Goal: Connect with others: Connect with others

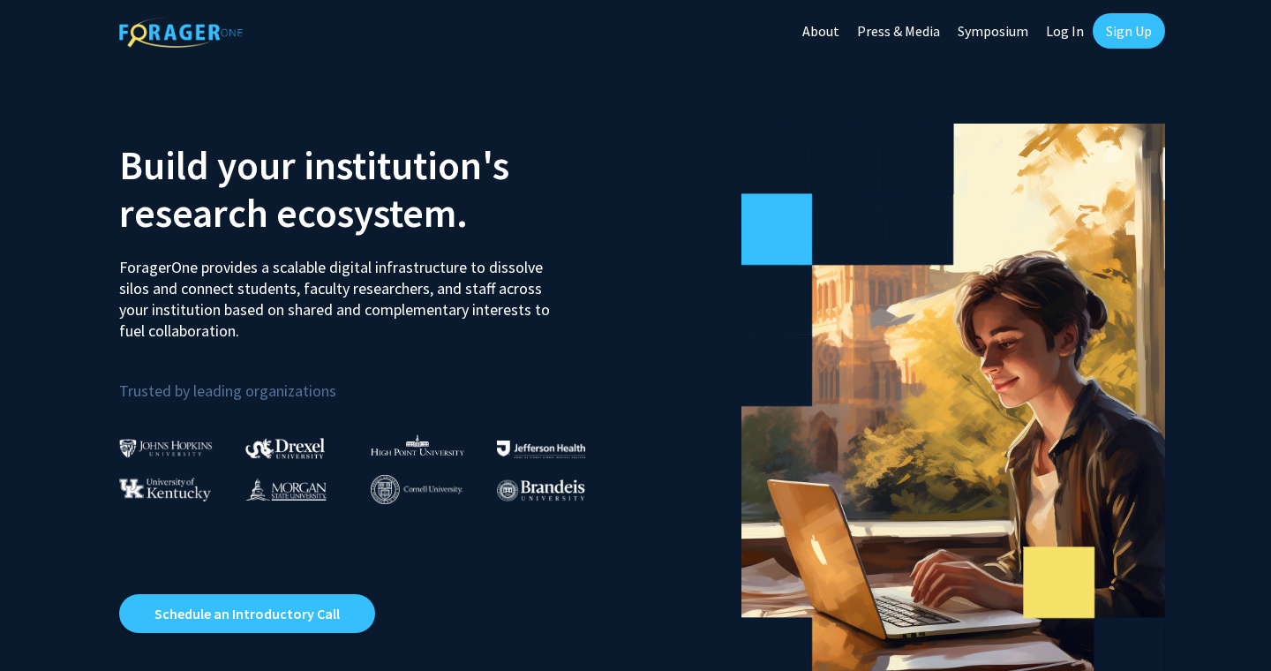
click at [1126, 30] on link "Sign Up" at bounding box center [1129, 30] width 72 height 35
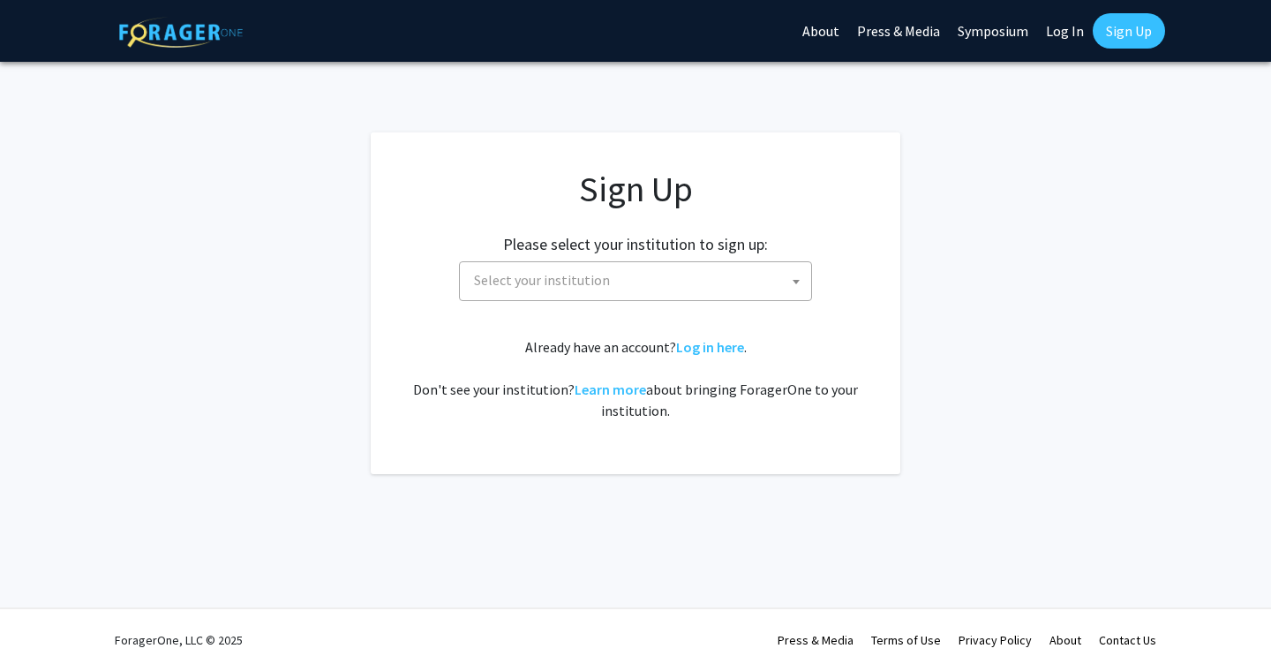
click at [671, 283] on span "Select your institution" at bounding box center [639, 280] width 344 height 36
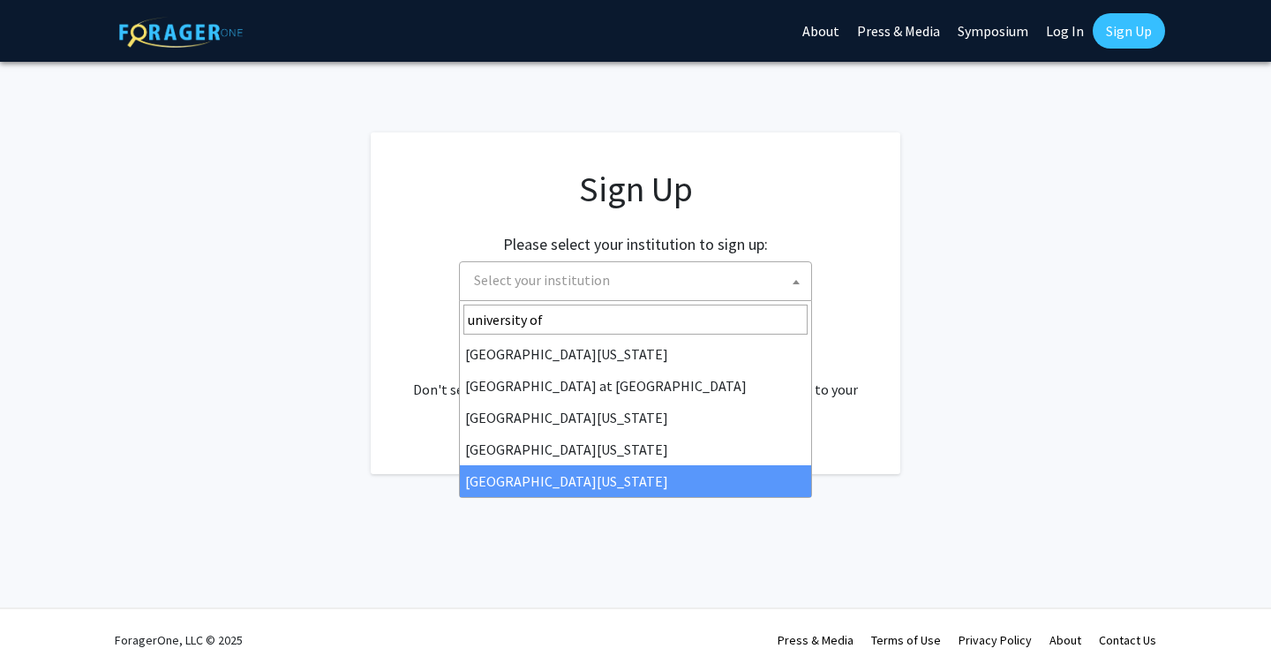
type input "university of"
select select "33"
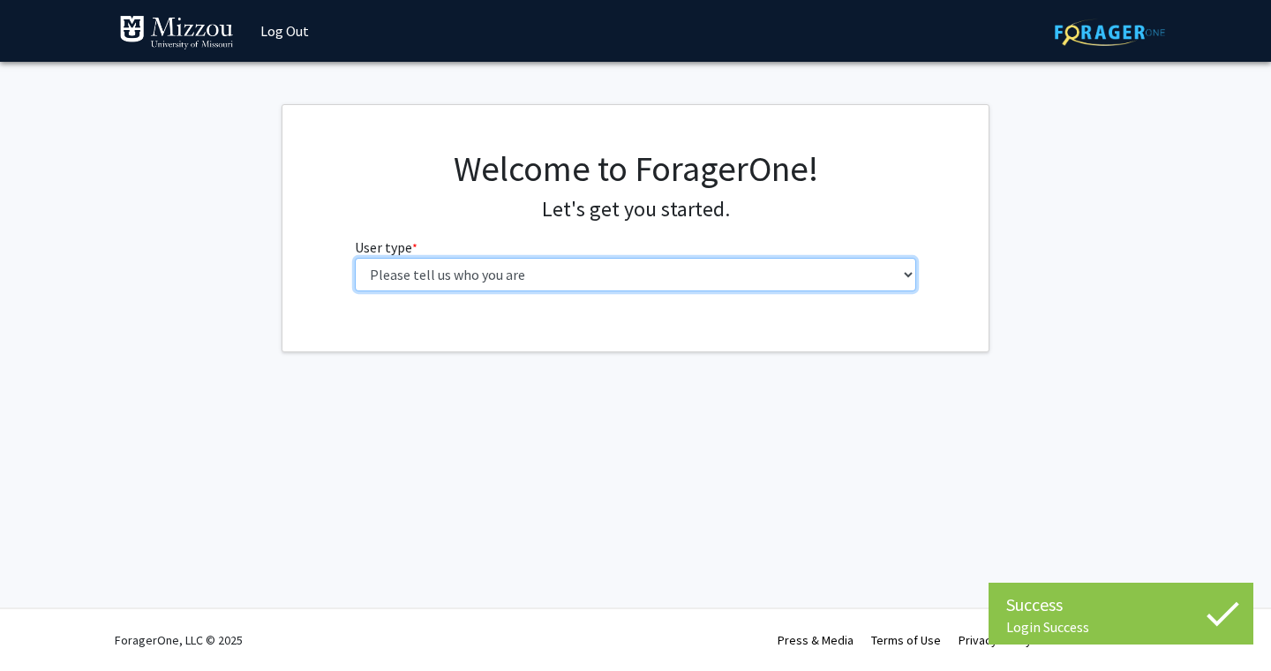
click at [510, 285] on select "Please tell us who you are Undergraduate Student Master's Student Doctoral Cand…" at bounding box center [636, 275] width 562 height 34
select select "1: undergrad"
click at [355, 258] on select "Please tell us who you are Undergraduate Student Master's Student Doctoral Cand…" at bounding box center [636, 275] width 562 height 34
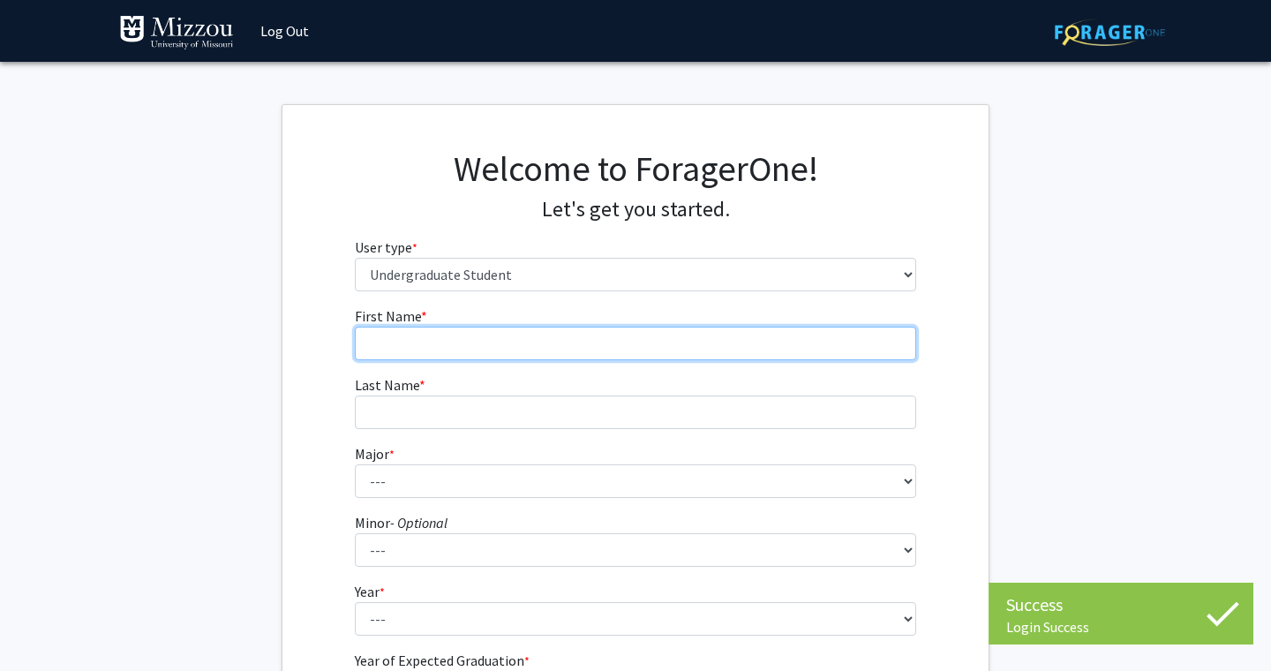
click at [757, 335] on input "First Name * required" at bounding box center [636, 344] width 562 height 34
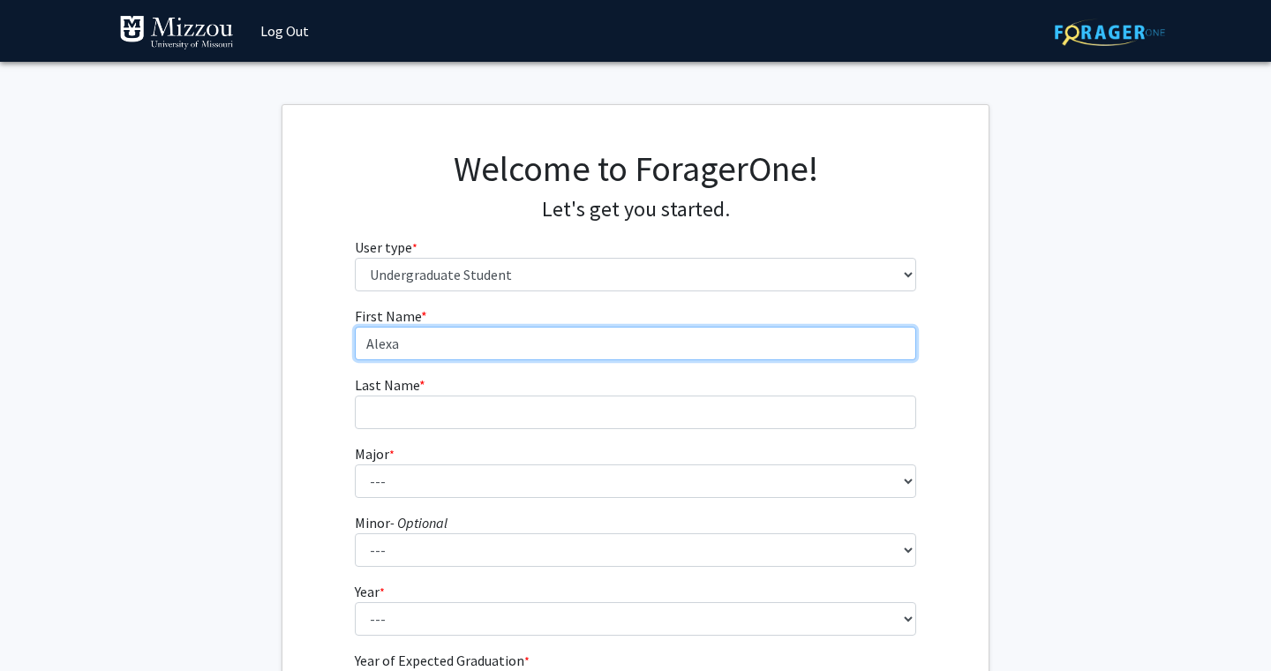
type input "Alexa"
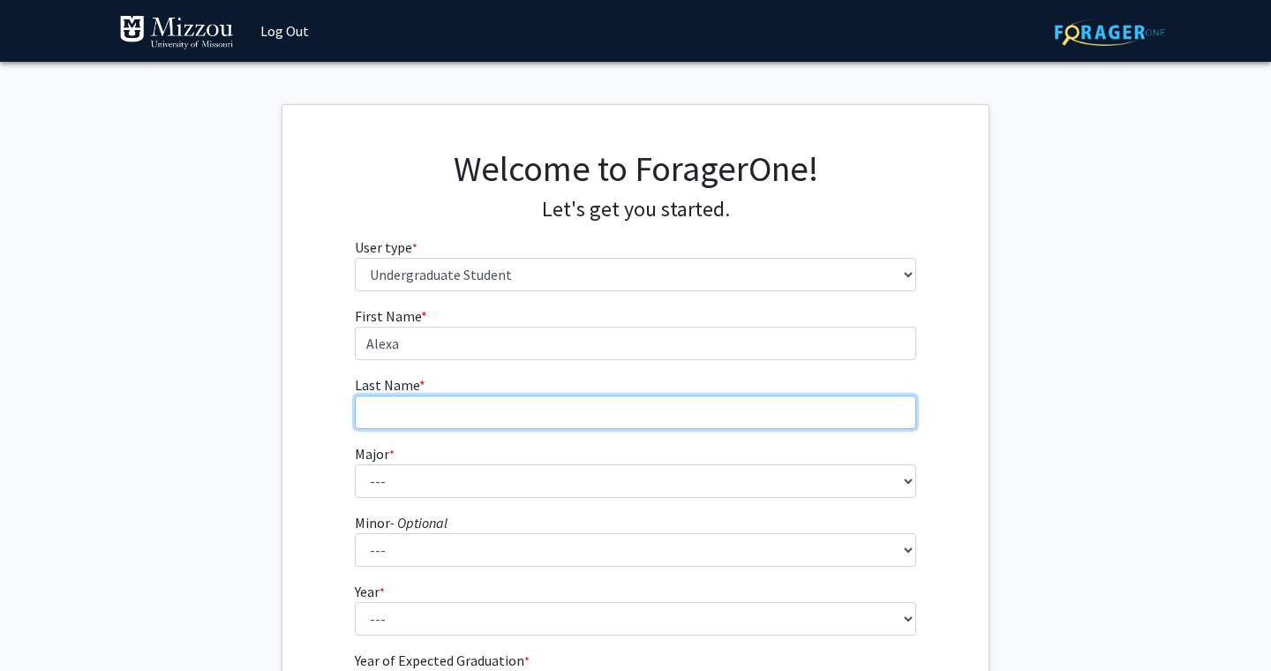
click at [705, 406] on input "Last Name * required" at bounding box center [636, 413] width 562 height 34
type input "Renkemeyer"
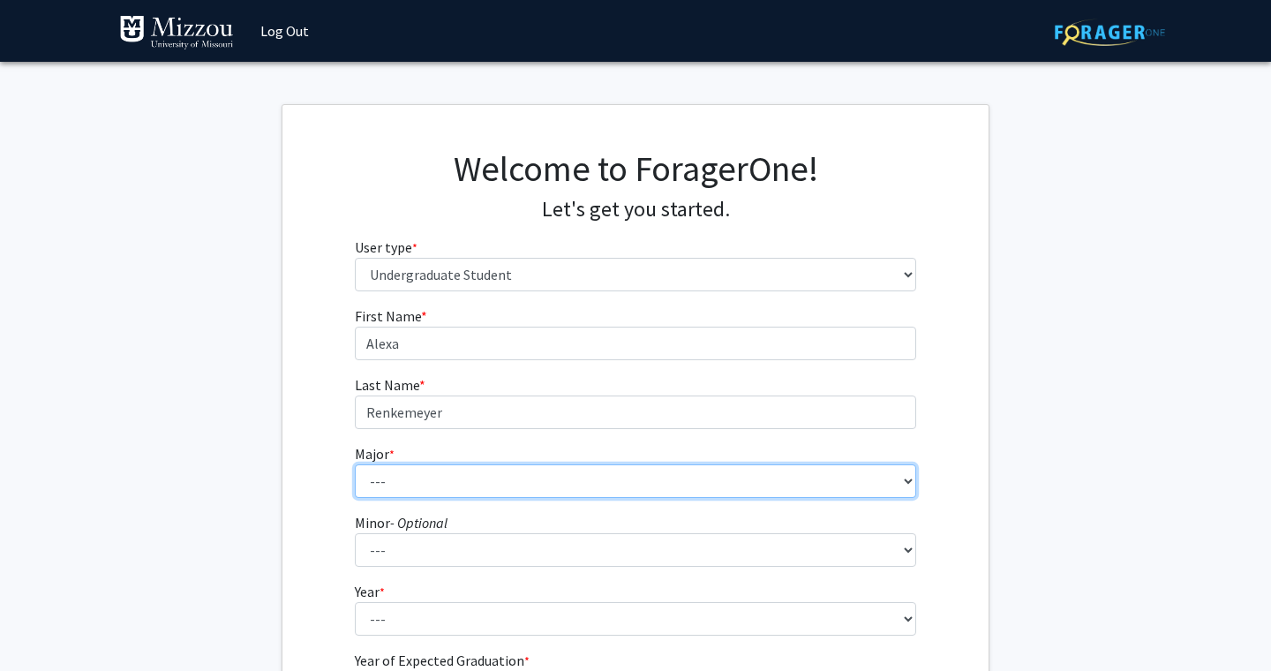
click at [591, 472] on select "--- Agribusiness Management Agricultural Education Agricultural Education: Comm…" at bounding box center [636, 481] width 562 height 34
select select "72: 2564"
click at [355, 464] on select "--- Agribusiness Management Agricultural Education Agricultural Education: Comm…" at bounding box center [636, 481] width 562 height 34
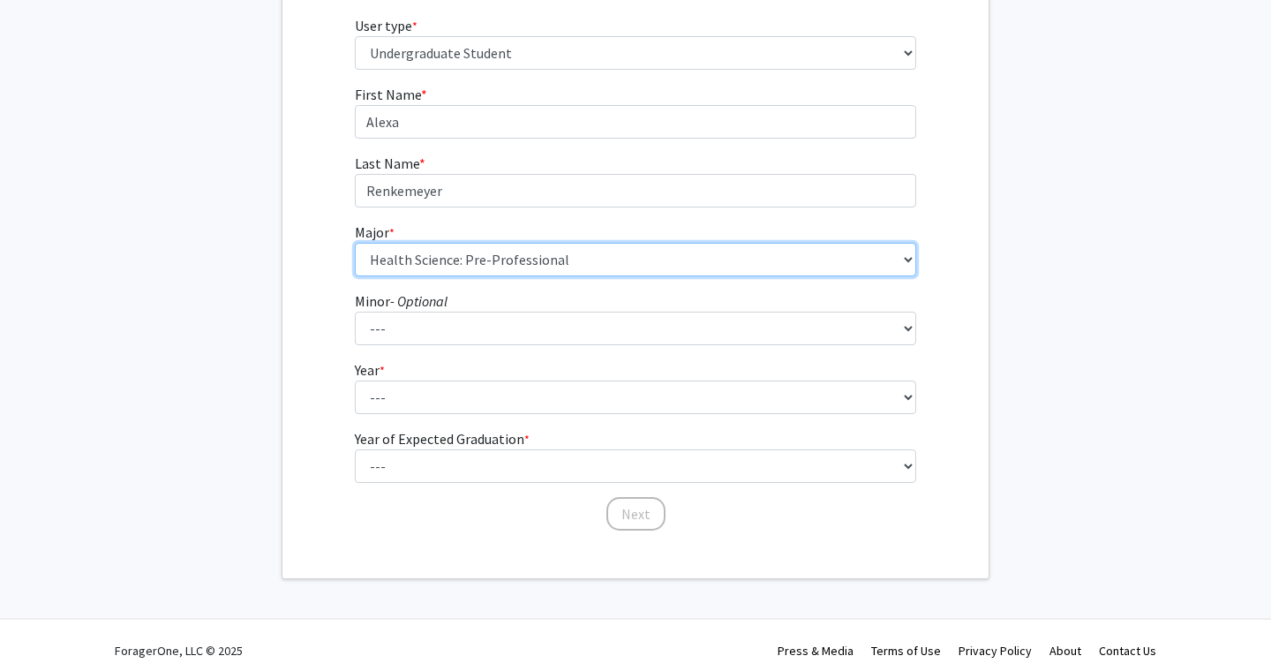
scroll to position [230, 0]
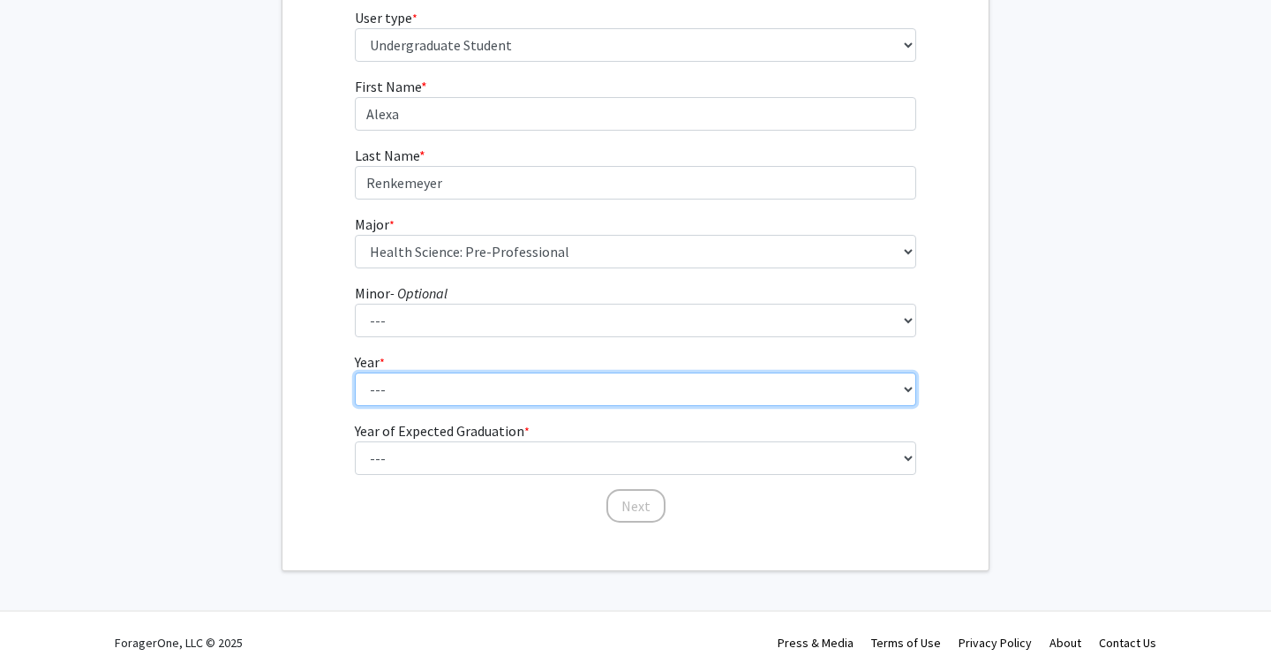
click at [498, 374] on select "--- First-year Sophomore Junior Senior Postbaccalaureate Certificate" at bounding box center [636, 390] width 562 height 34
select select "3: junior"
click at [355, 373] on select "--- First-year Sophomore Junior Senior Postbaccalaureate Certificate" at bounding box center [636, 390] width 562 height 34
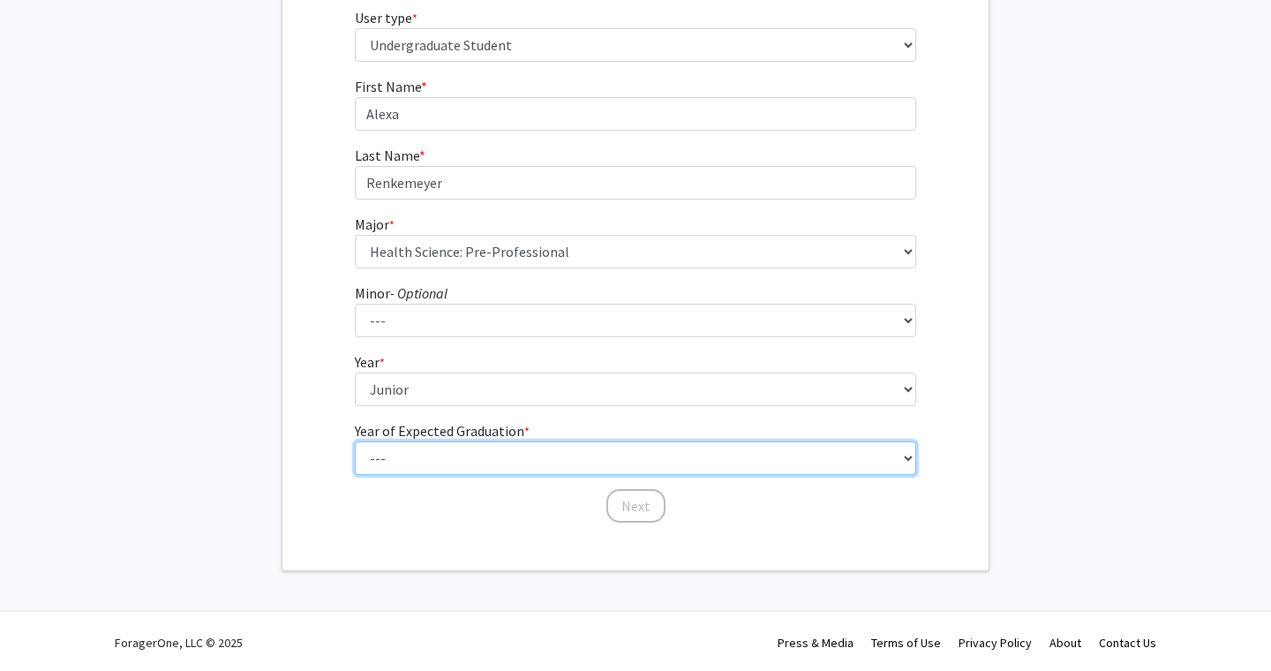
click at [534, 464] on select "--- 2025 2026 2027 2028 2029 2030 2031 2032 2033 2034" at bounding box center [636, 458] width 562 height 34
select select "3: 2027"
click at [355, 441] on select "--- 2025 2026 2027 2028 2029 2030 2031 2032 2033 2034" at bounding box center [636, 458] width 562 height 34
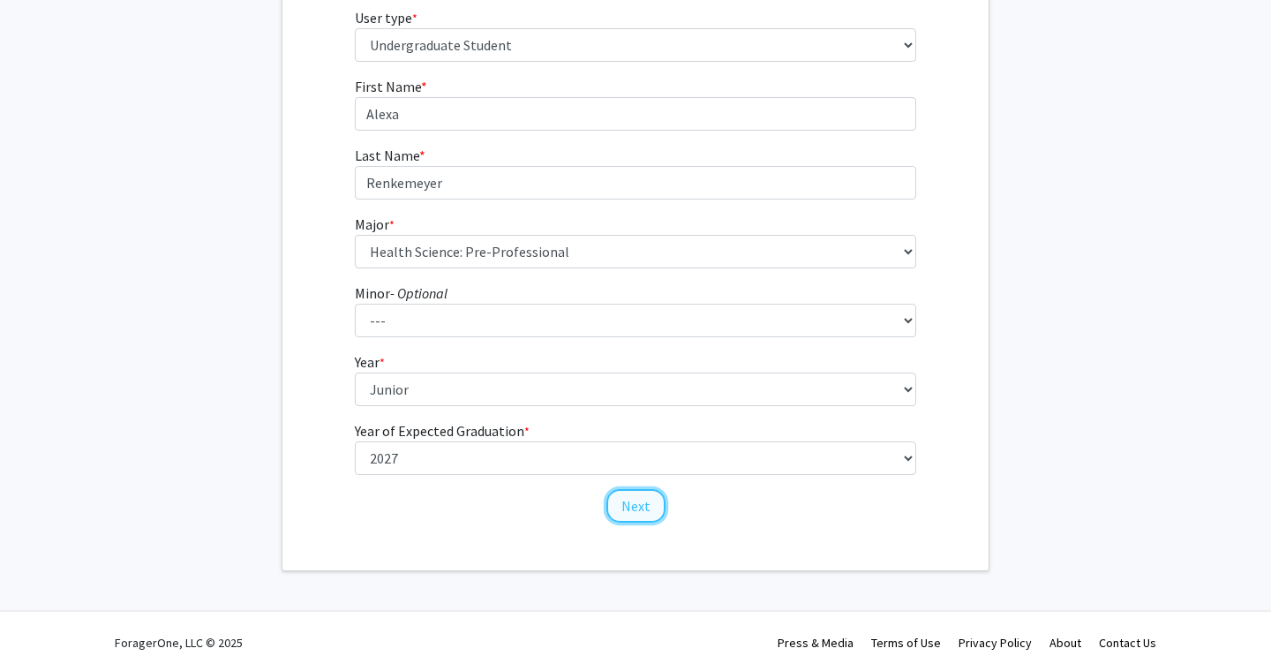
click at [630, 504] on button "Next" at bounding box center [636, 506] width 59 height 34
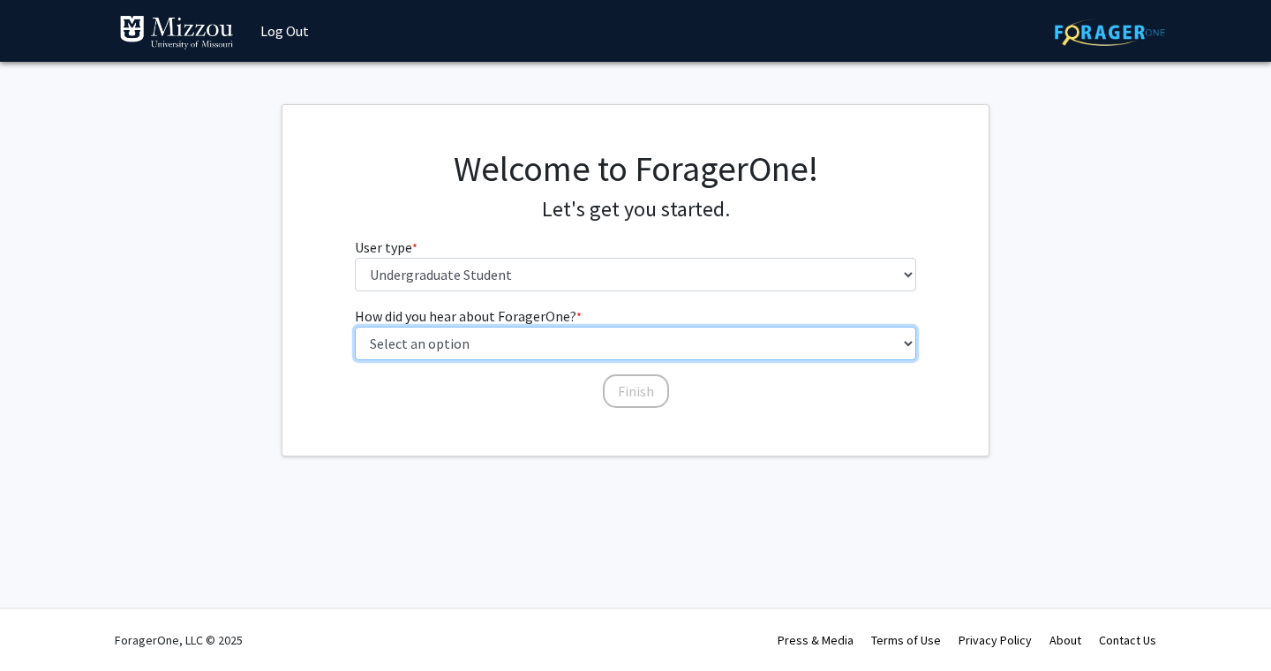
click at [556, 349] on select "Select an option Peer/student recommendation Faculty/staff recommendation Unive…" at bounding box center [636, 344] width 562 height 34
select select "2: faculty_recommendation"
click at [355, 327] on select "Select an option Peer/student recommendation Faculty/staff recommendation Unive…" at bounding box center [636, 344] width 562 height 34
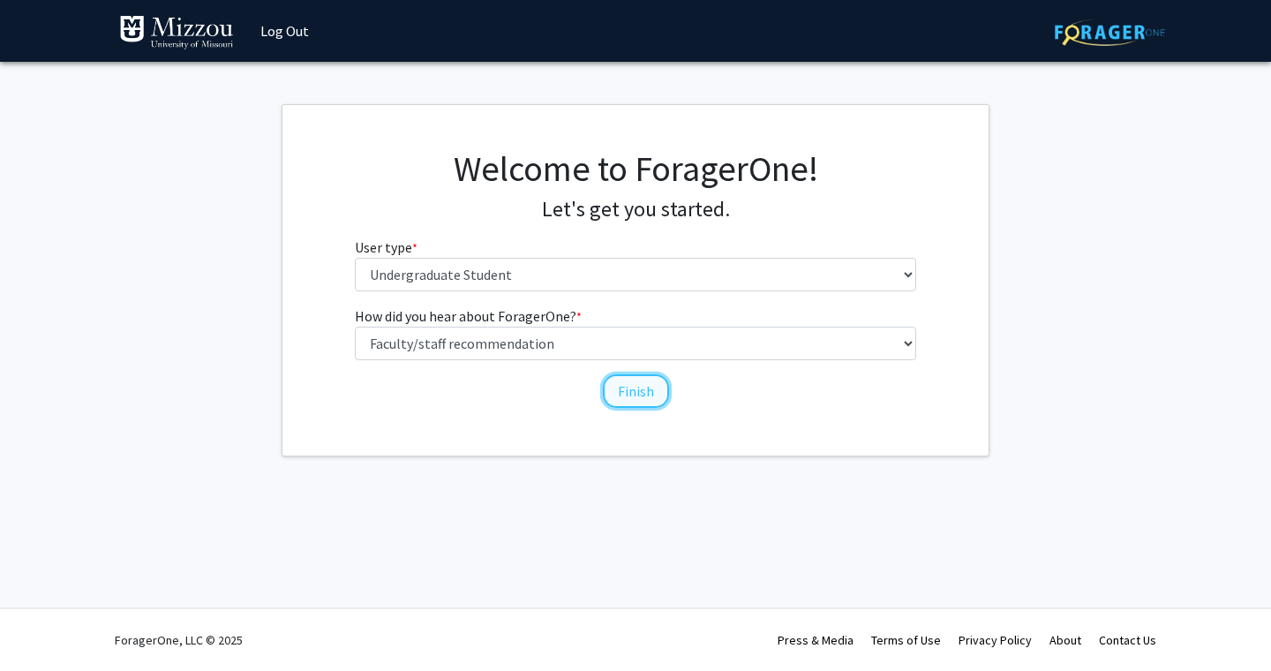
click at [627, 395] on button "Finish" at bounding box center [636, 391] width 66 height 34
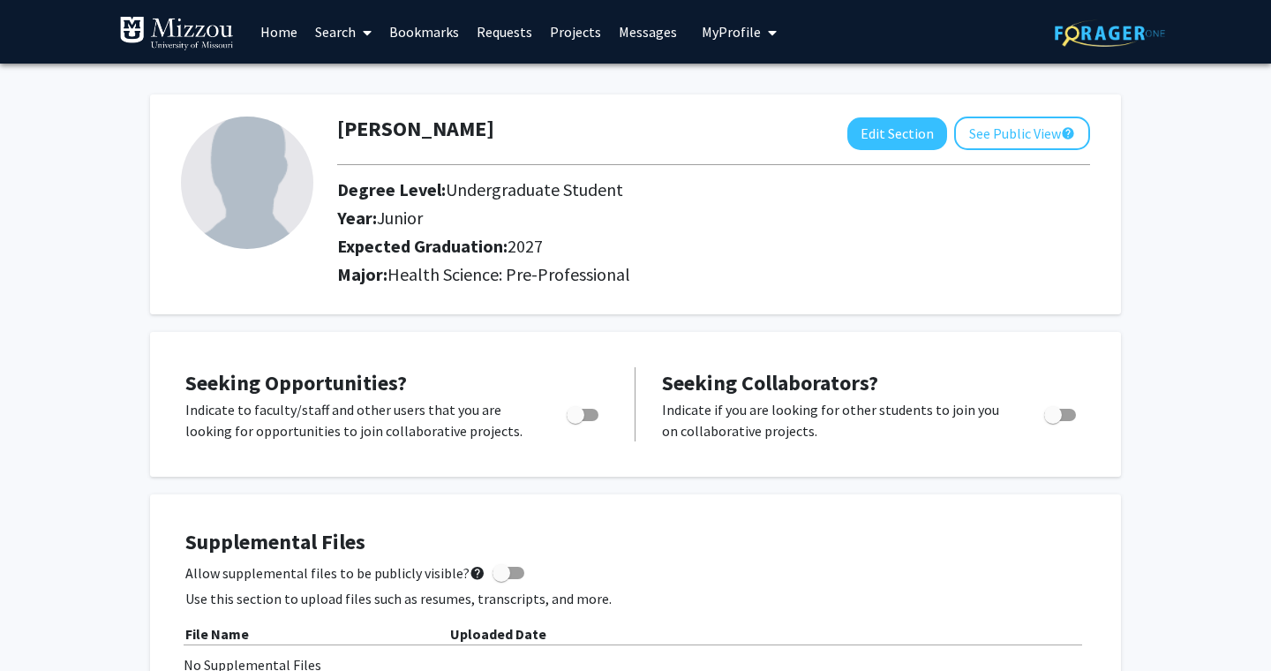
scroll to position [96, 0]
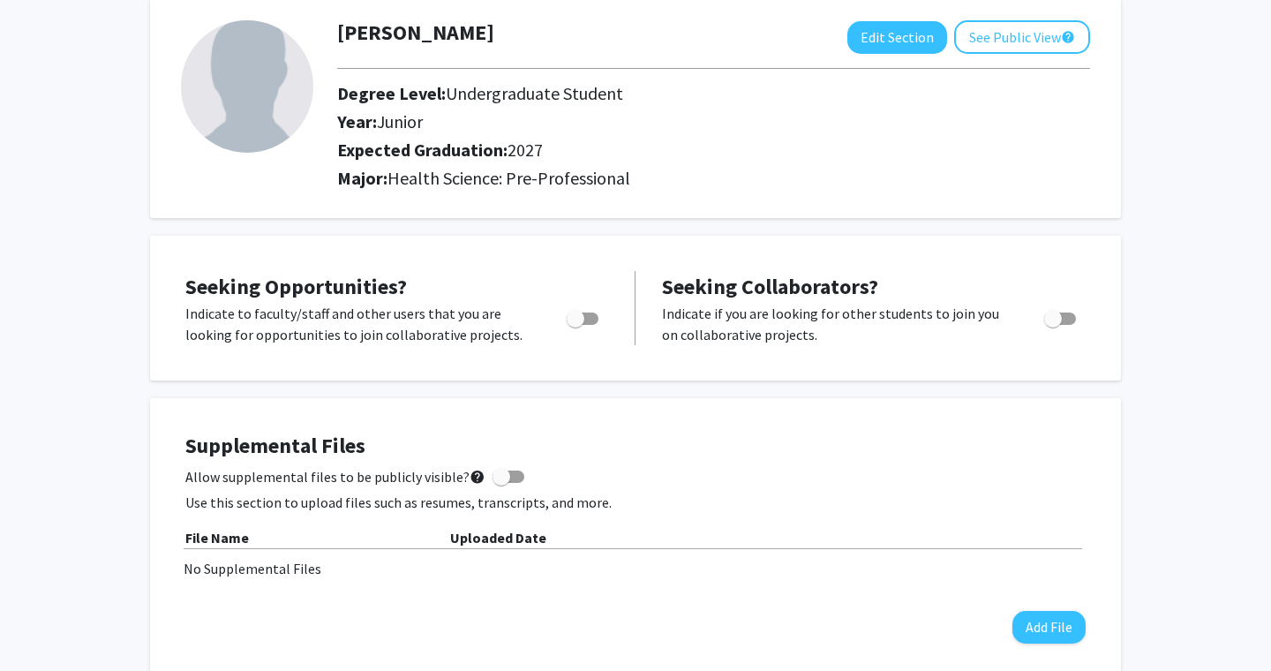
click at [584, 322] on span "Toggle" at bounding box center [576, 319] width 18 height 18
click at [576, 325] on input "Are you actively seeking opportunities?" at bounding box center [575, 325] width 1 height 1
checkbox input "true"
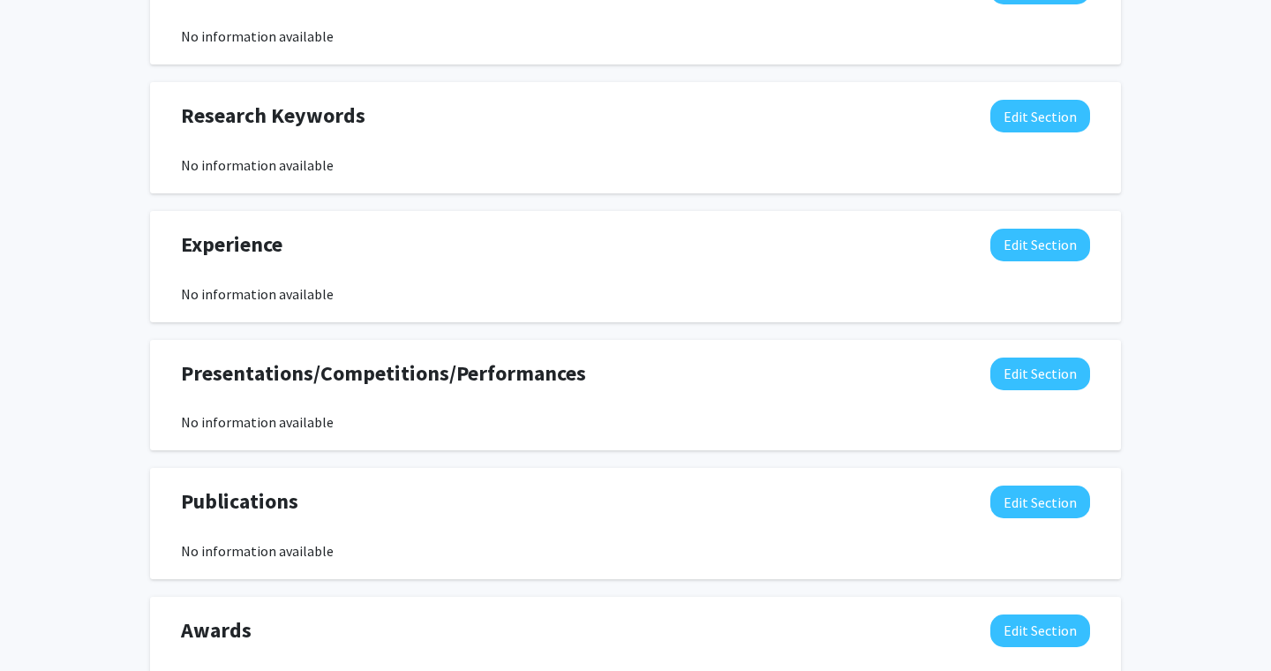
scroll to position [850, 0]
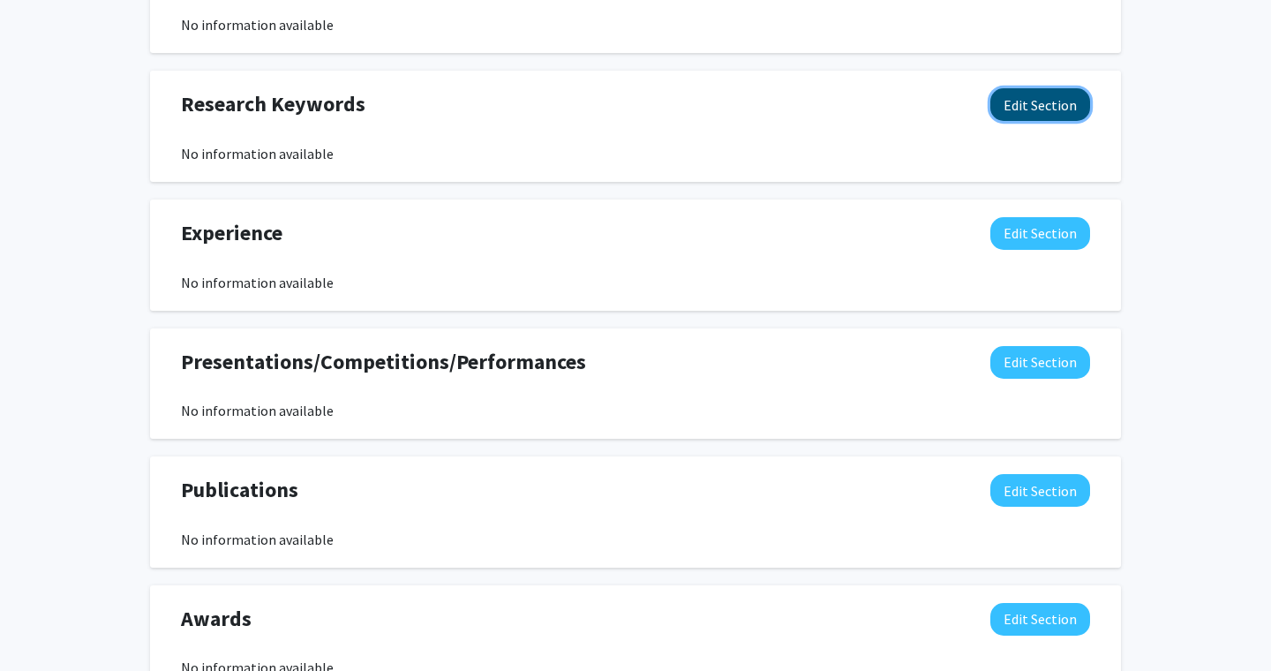
click at [1053, 115] on button "Edit Section" at bounding box center [1041, 104] width 100 height 33
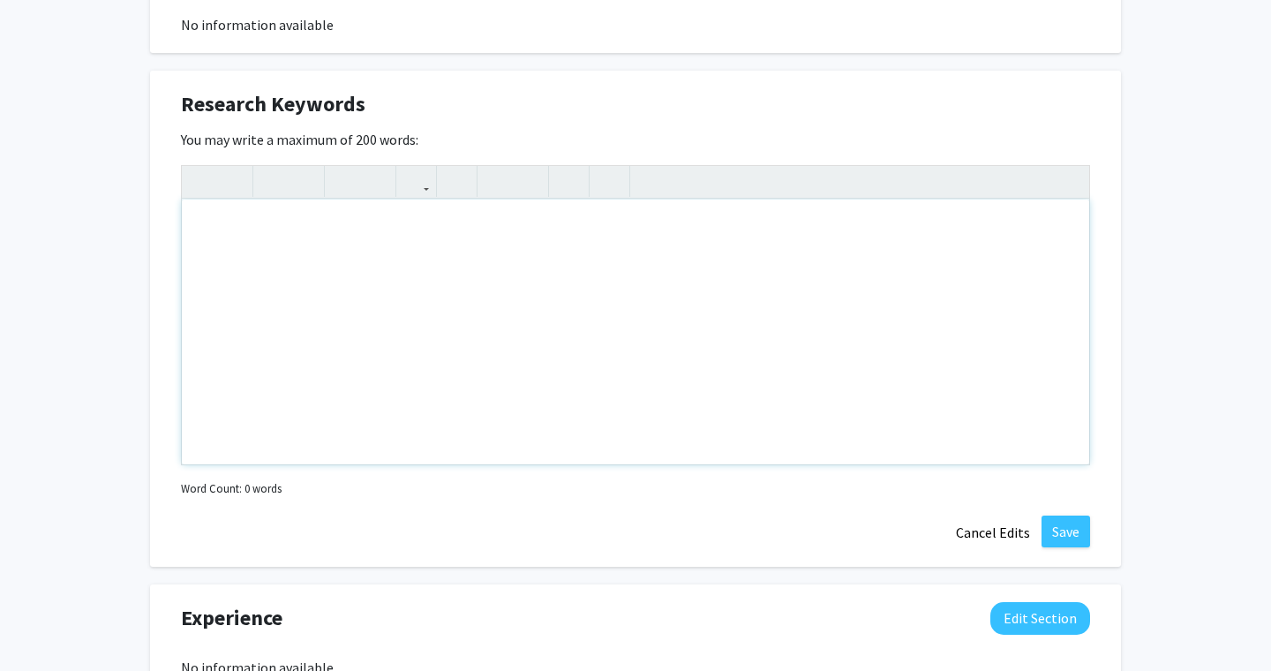
click at [598, 210] on div "Note to users with screen readers: Please deactivate our accessibility plugin f…" at bounding box center [636, 332] width 908 height 265
drag, startPoint x: 272, startPoint y: 230, endPoint x: 162, endPoint y: 232, distance: 109.5
click at [163, 232] on div "Research Keywords Edit Section You may write a maximum of 200 words: Research i…" at bounding box center [635, 319] width 971 height 496
type textarea "exercise, nutrition, animals"
click at [389, 228] on div "exercise, nutrition, animals" at bounding box center [636, 332] width 908 height 265
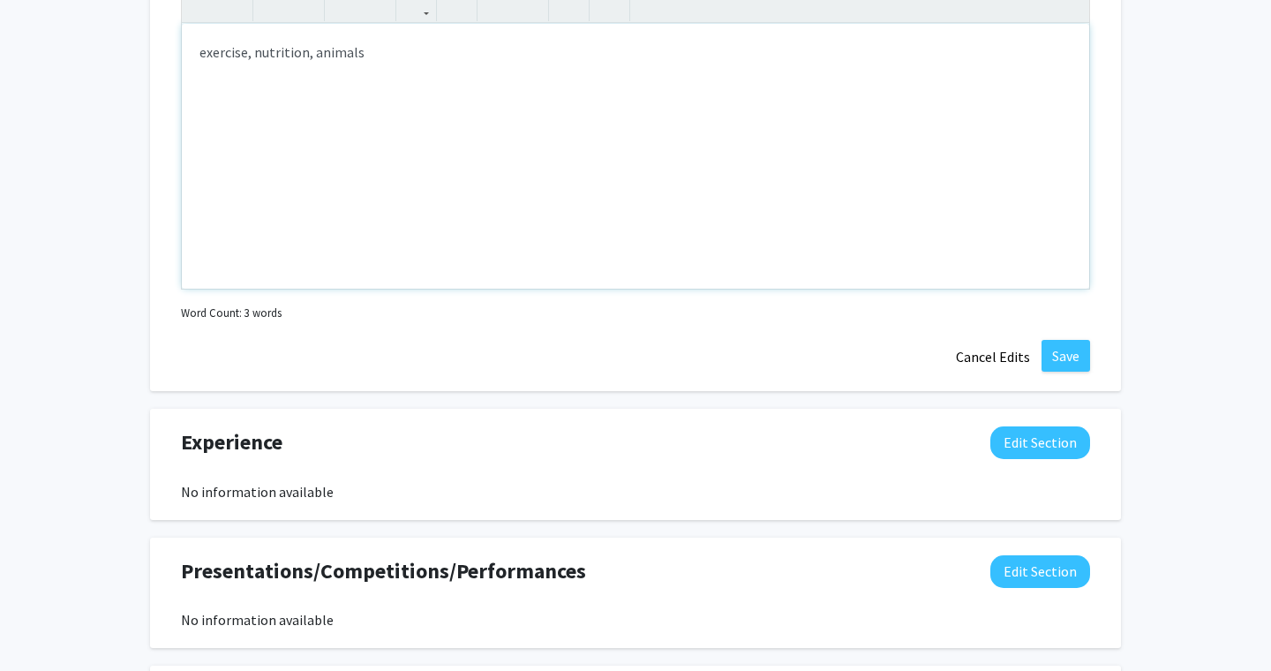
scroll to position [1037, 0]
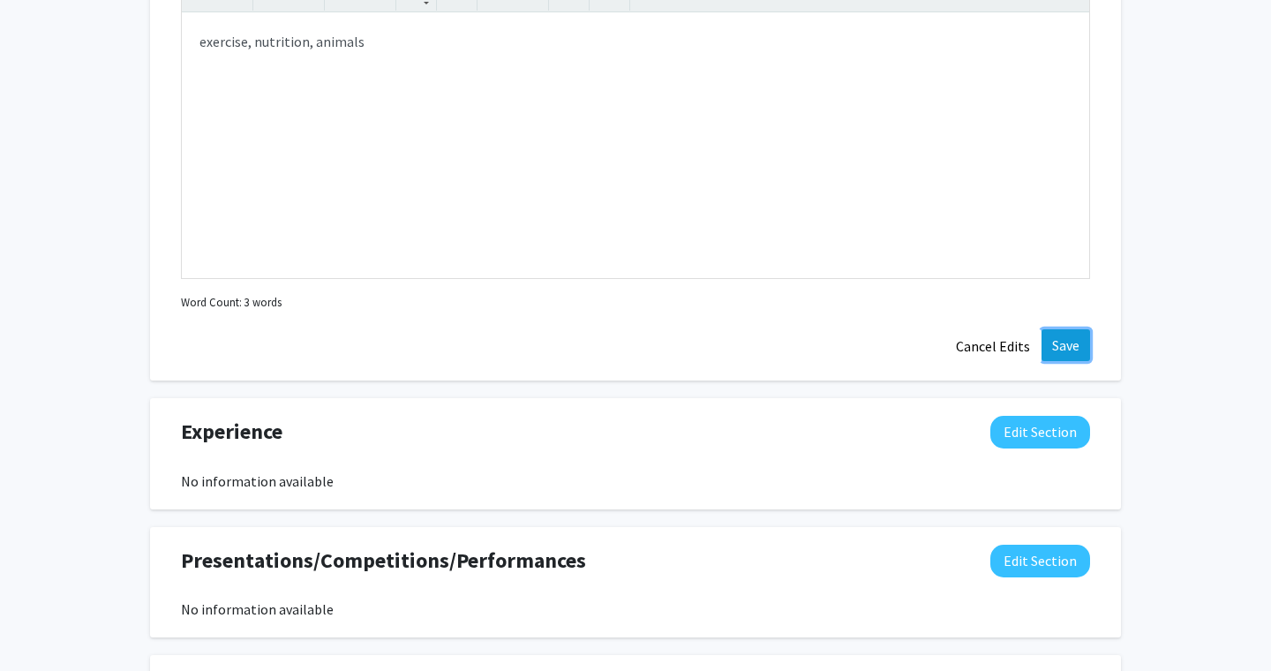
click at [1069, 340] on button "Save" at bounding box center [1066, 345] width 49 height 32
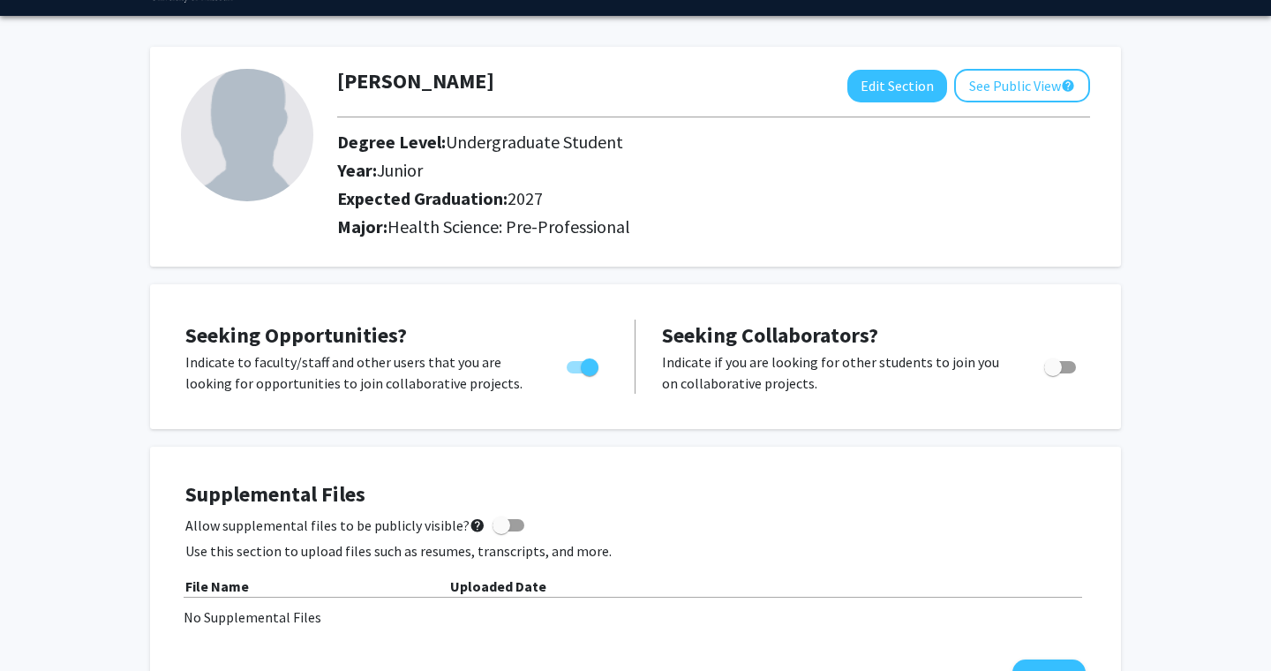
scroll to position [0, 0]
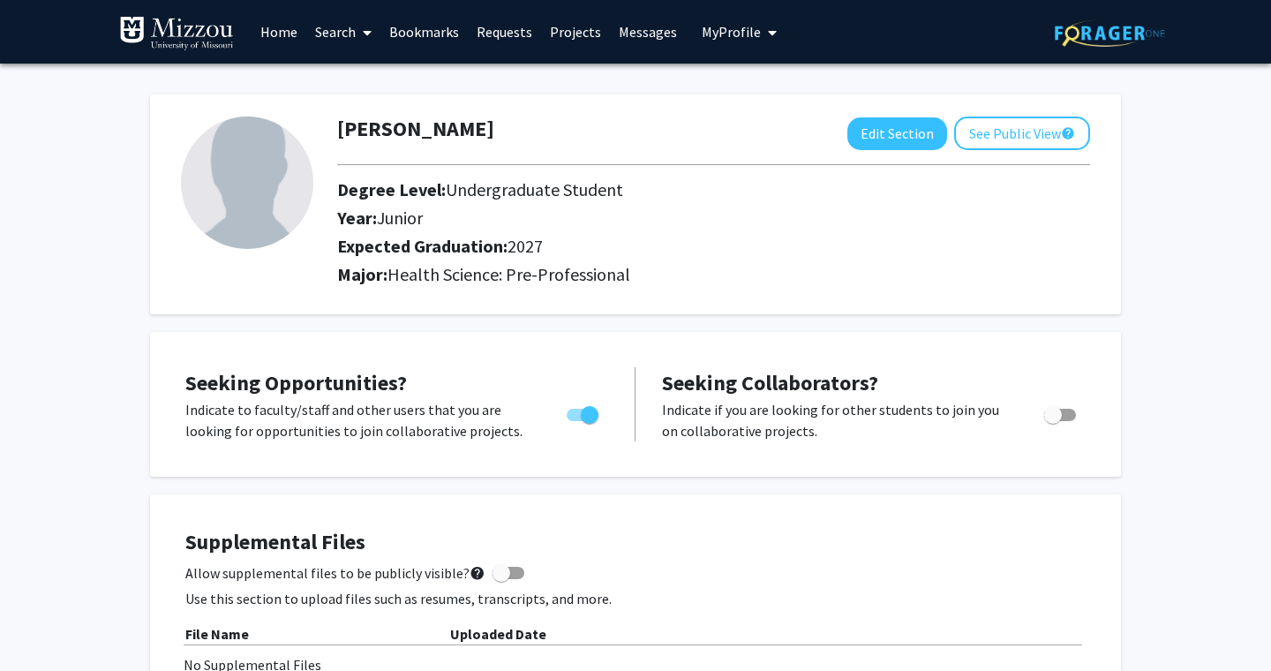
click at [358, 29] on span at bounding box center [364, 33] width 16 height 62
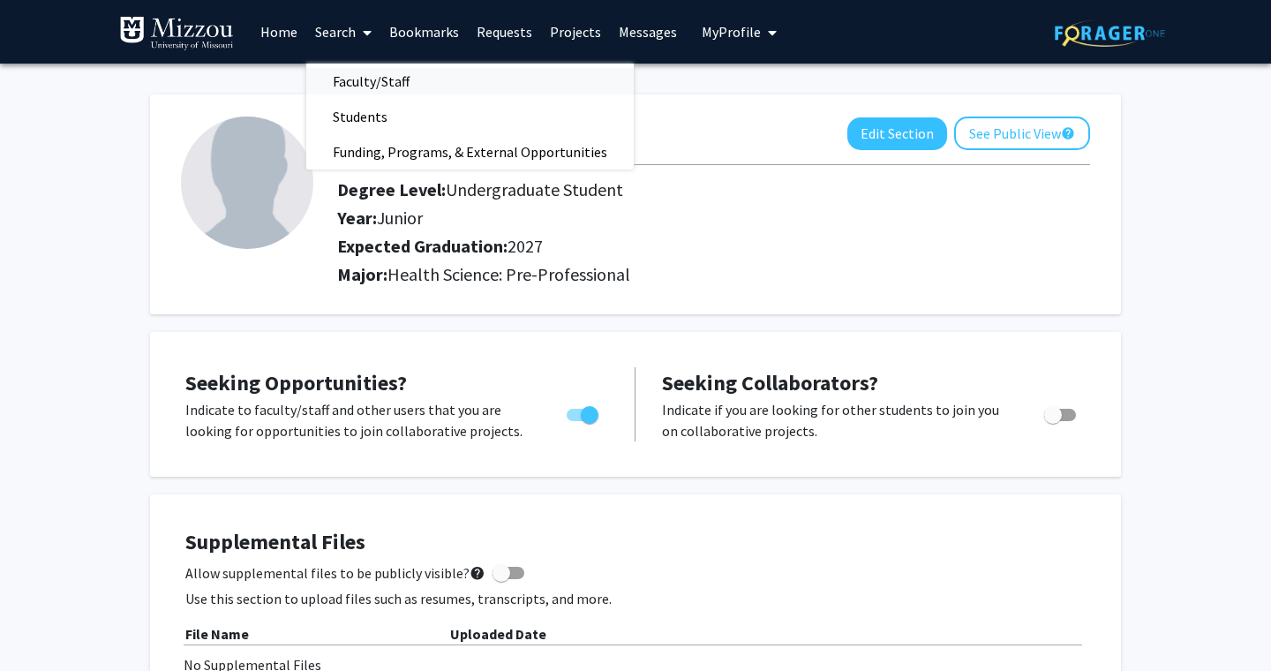
click at [375, 74] on span "Faculty/Staff" at bounding box center [371, 81] width 130 height 35
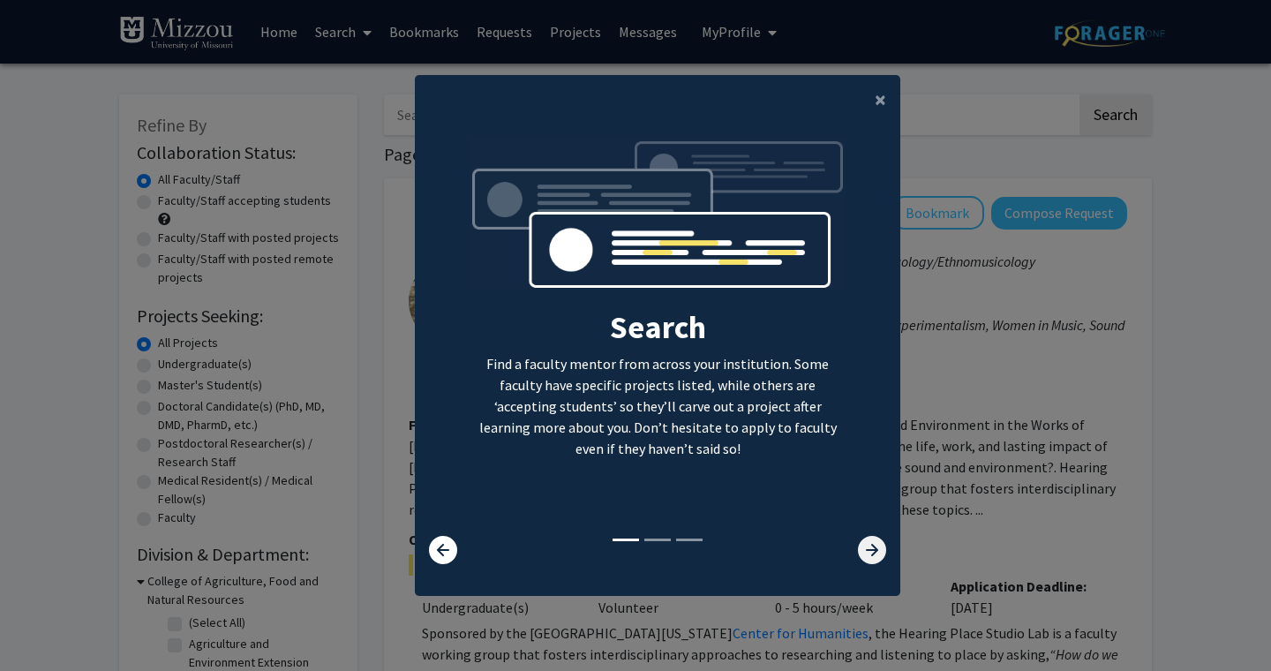
click at [868, 547] on icon at bounding box center [872, 550] width 28 height 28
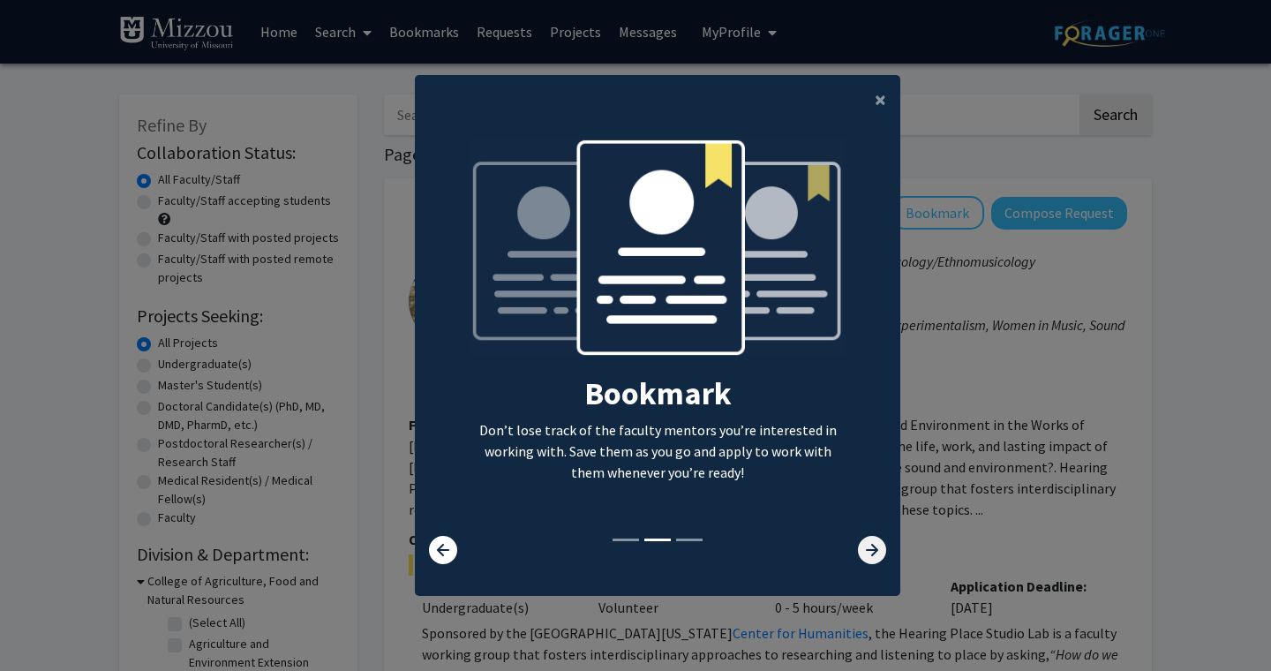
click at [868, 548] on icon at bounding box center [872, 550] width 28 height 28
click at [870, 551] on icon at bounding box center [872, 550] width 28 height 28
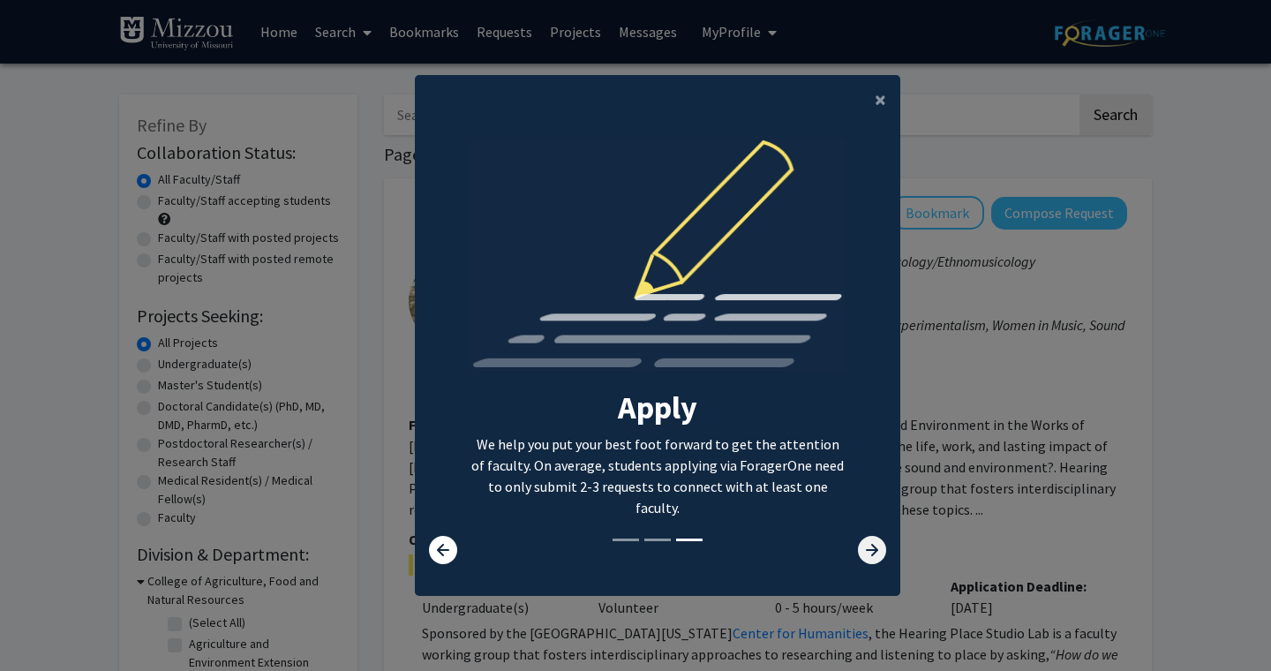
click at [870, 552] on icon at bounding box center [872, 550] width 28 height 28
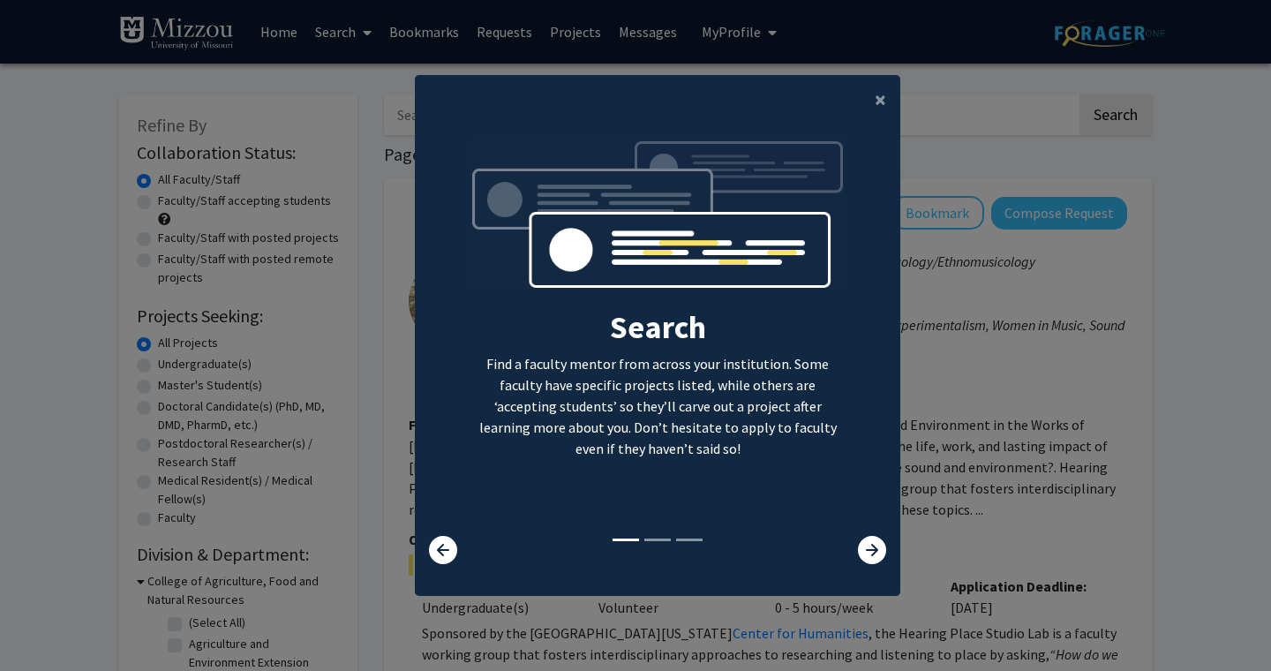
click at [645, 273] on img at bounding box center [658, 224] width 377 height 170
click at [638, 343] on h2 "Search" at bounding box center [658, 327] width 377 height 38
click at [887, 98] on button "×" at bounding box center [881, 99] width 40 height 49
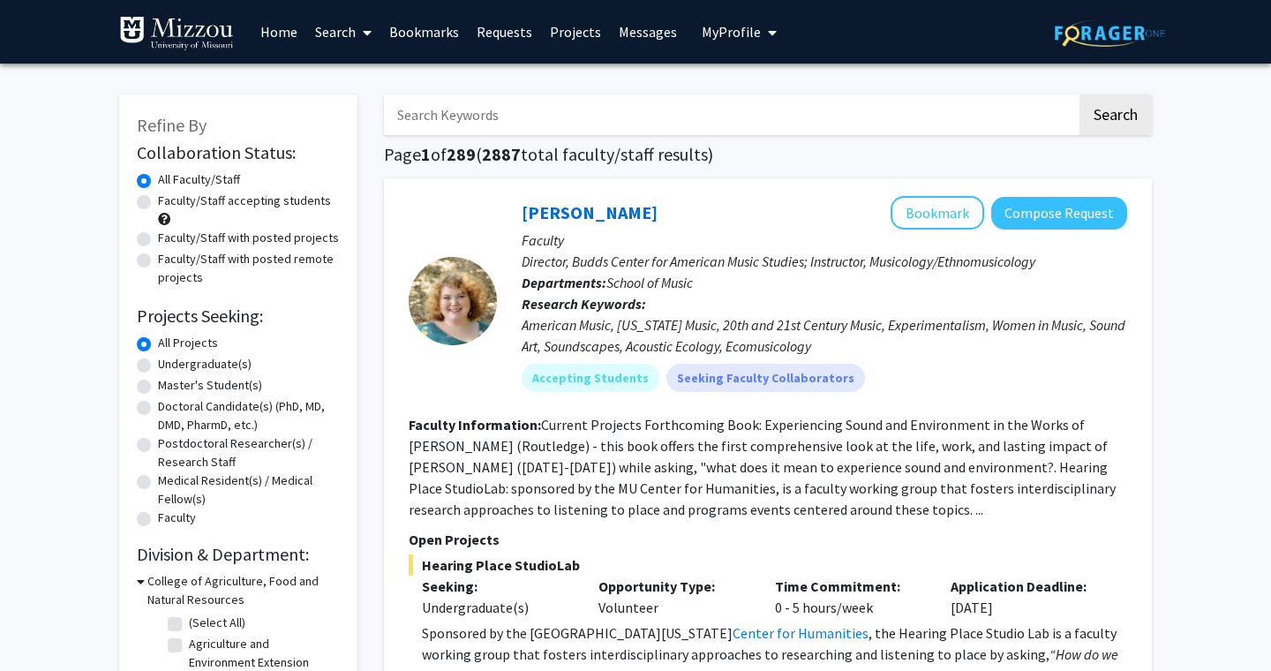
click at [158, 363] on label "Undergraduate(s)" at bounding box center [205, 364] width 94 height 19
click at [158, 363] on input "Undergraduate(s)" at bounding box center [163, 360] width 11 height 11
radio input "true"
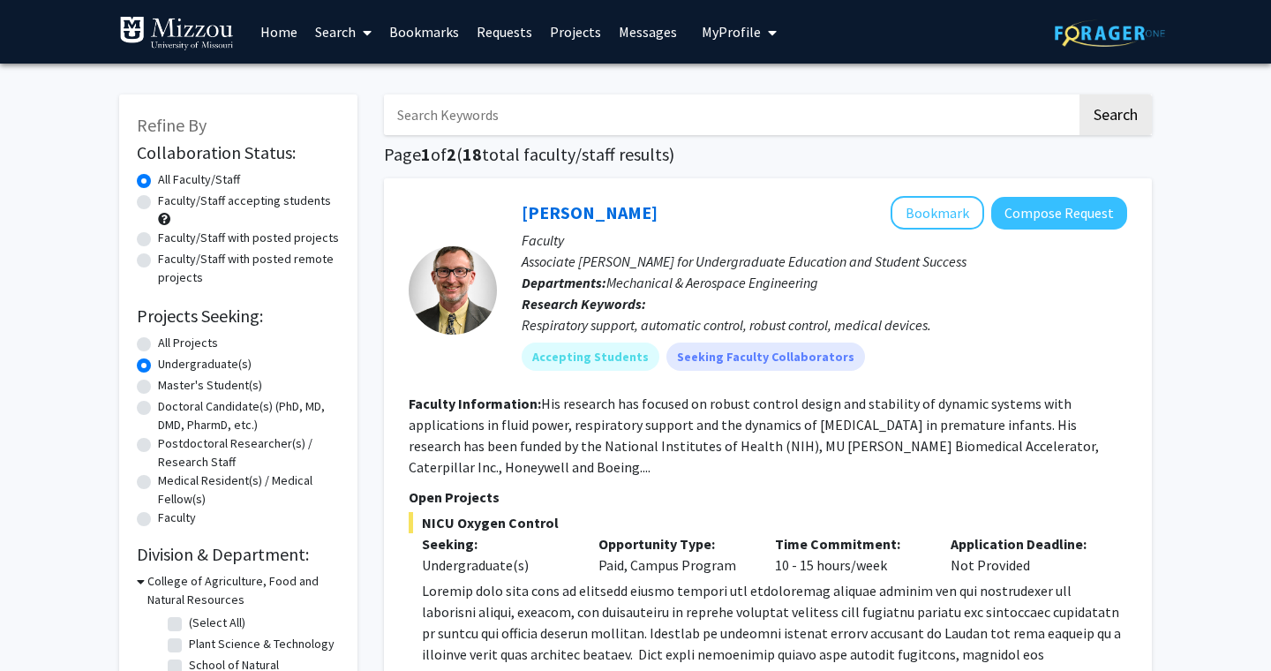
click at [158, 343] on label "All Projects" at bounding box center [188, 343] width 60 height 19
click at [158, 343] on input "All Projects" at bounding box center [163, 339] width 11 height 11
radio input "true"
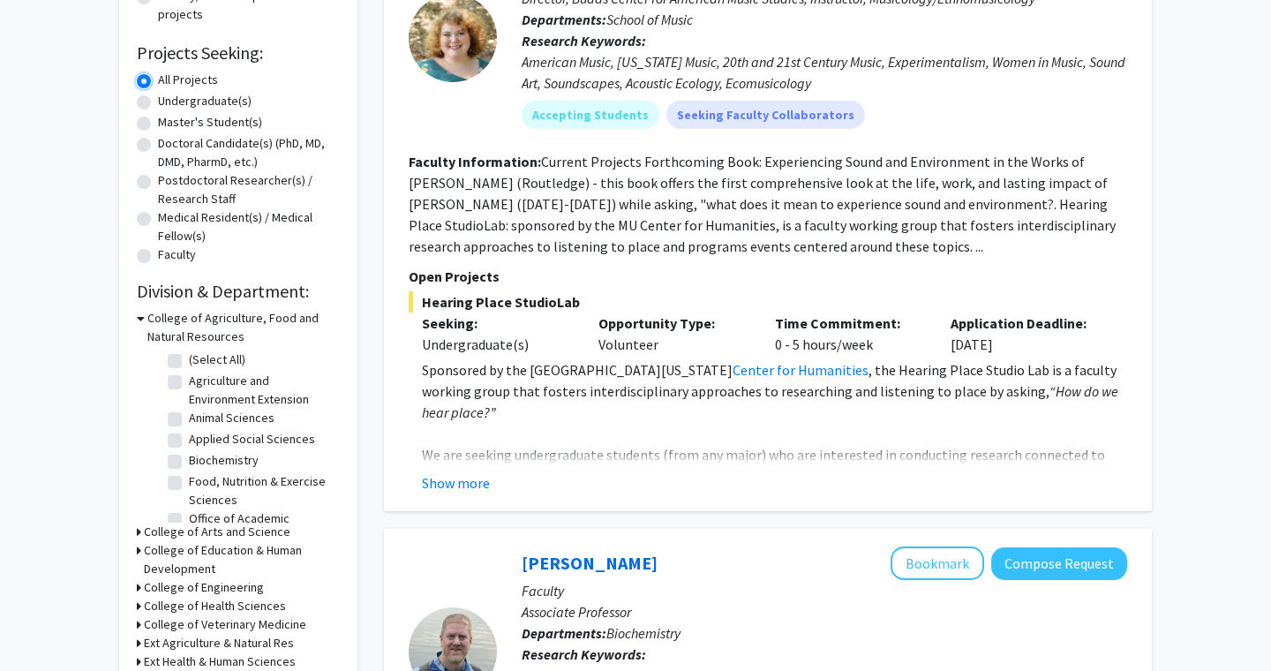
scroll to position [269, 0]
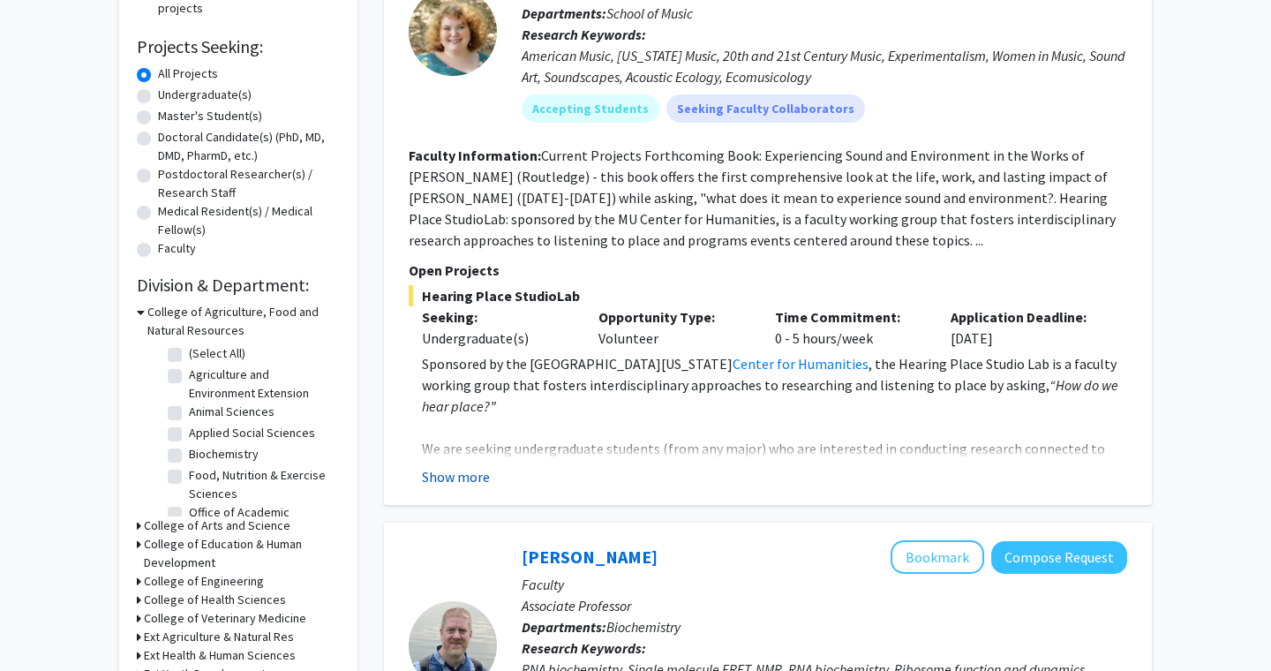
click at [465, 479] on button "Show more" at bounding box center [456, 476] width 68 height 21
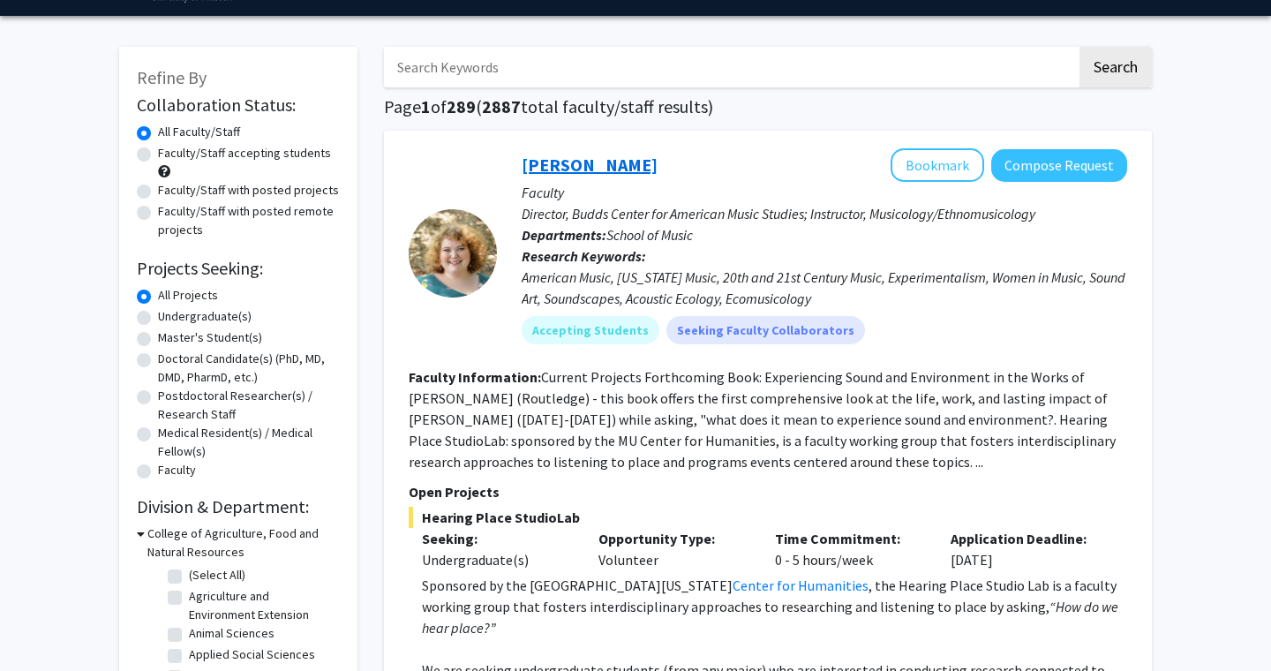
scroll to position [0, 0]
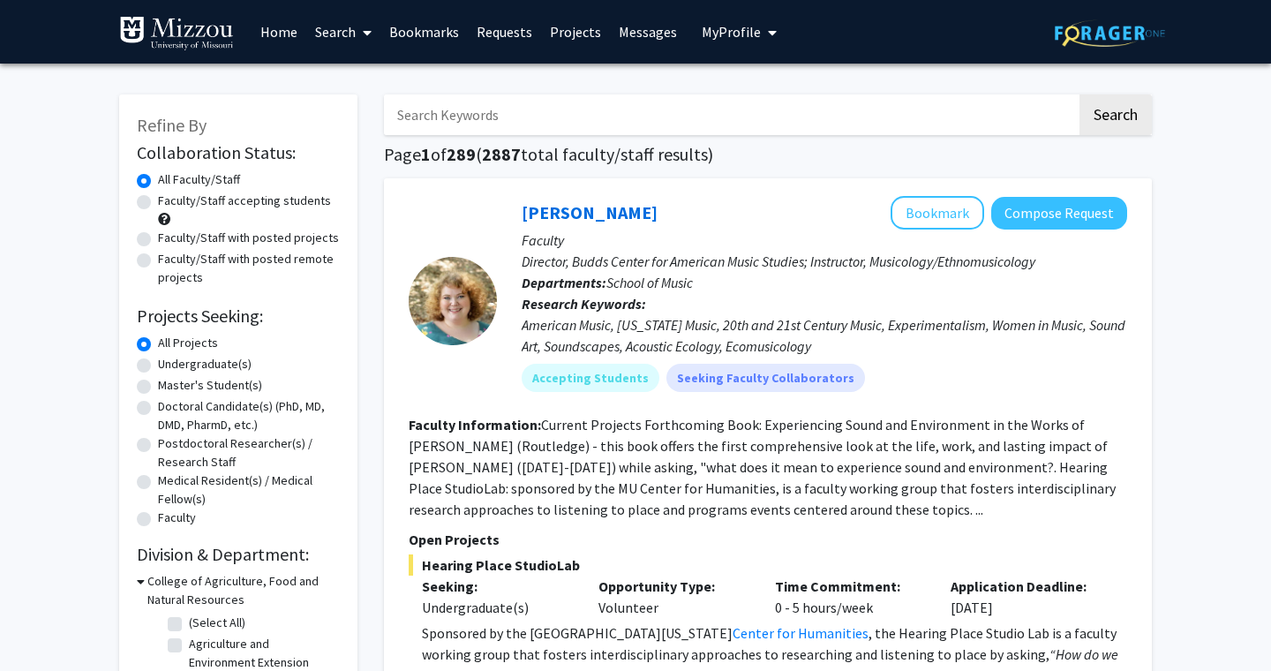
click at [550, 124] on input "Search Keywords" at bounding box center [730, 114] width 693 height 41
type input "exercise"
click at [1080, 94] on button "Search" at bounding box center [1116, 114] width 72 height 41
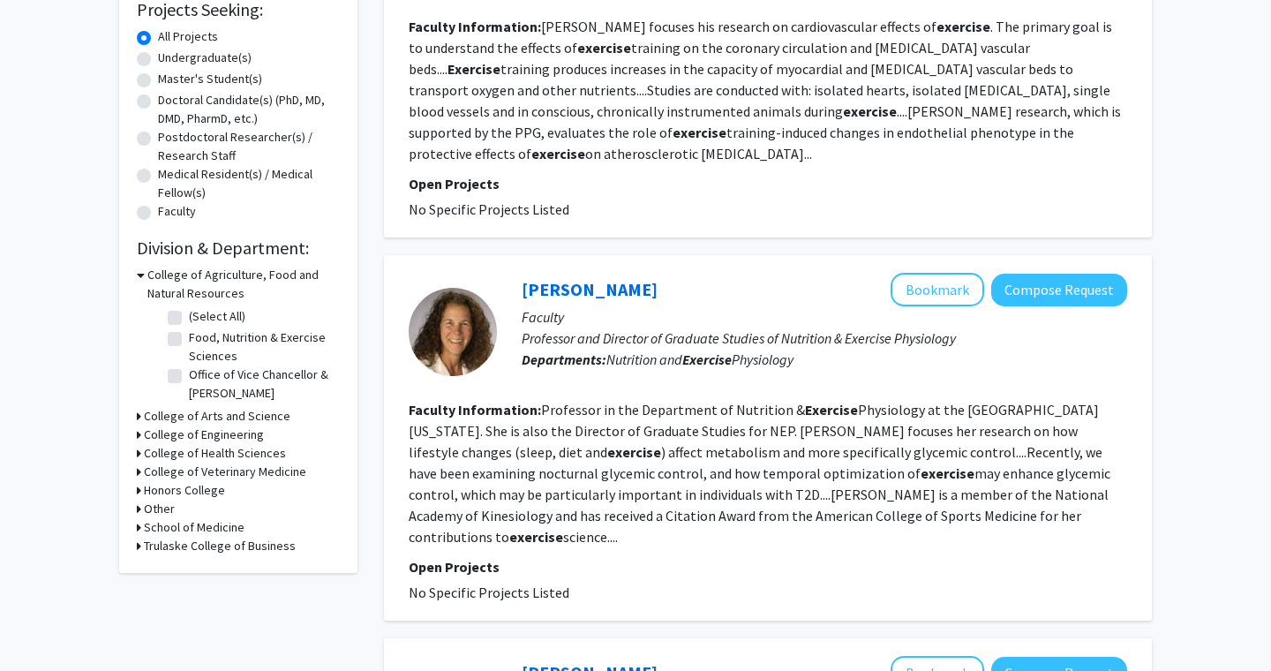
scroll to position [302, 0]
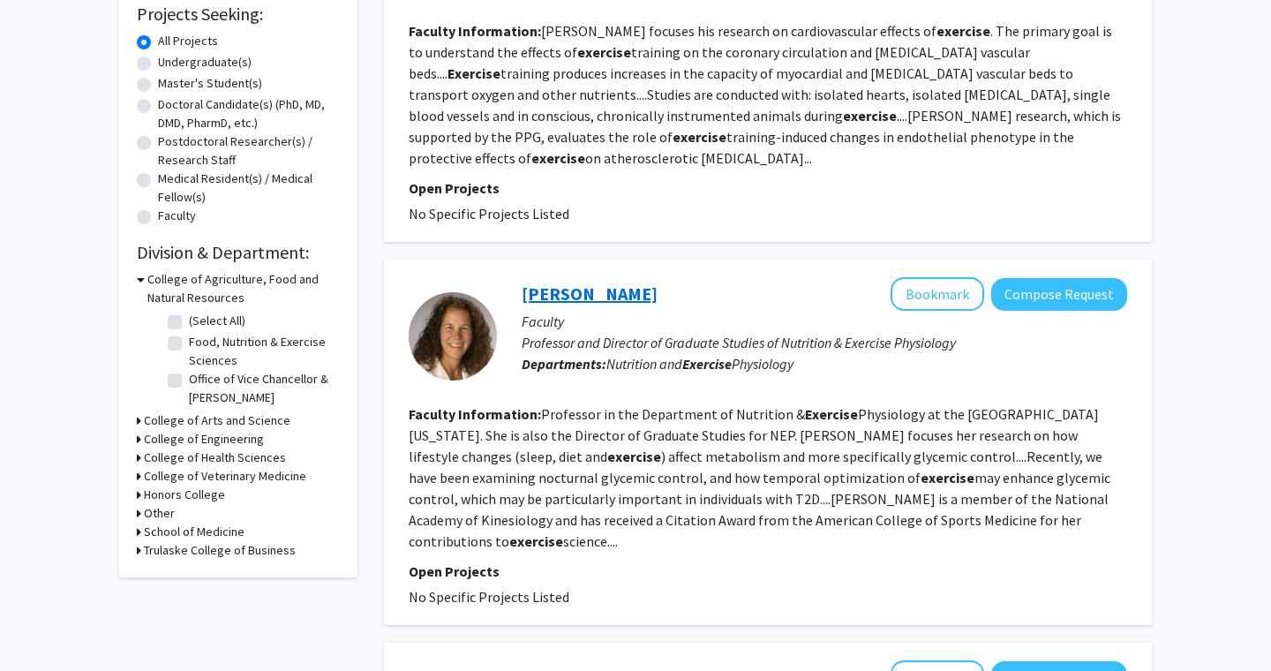
click at [577, 292] on link "Jill Kanaley" at bounding box center [590, 294] width 136 height 22
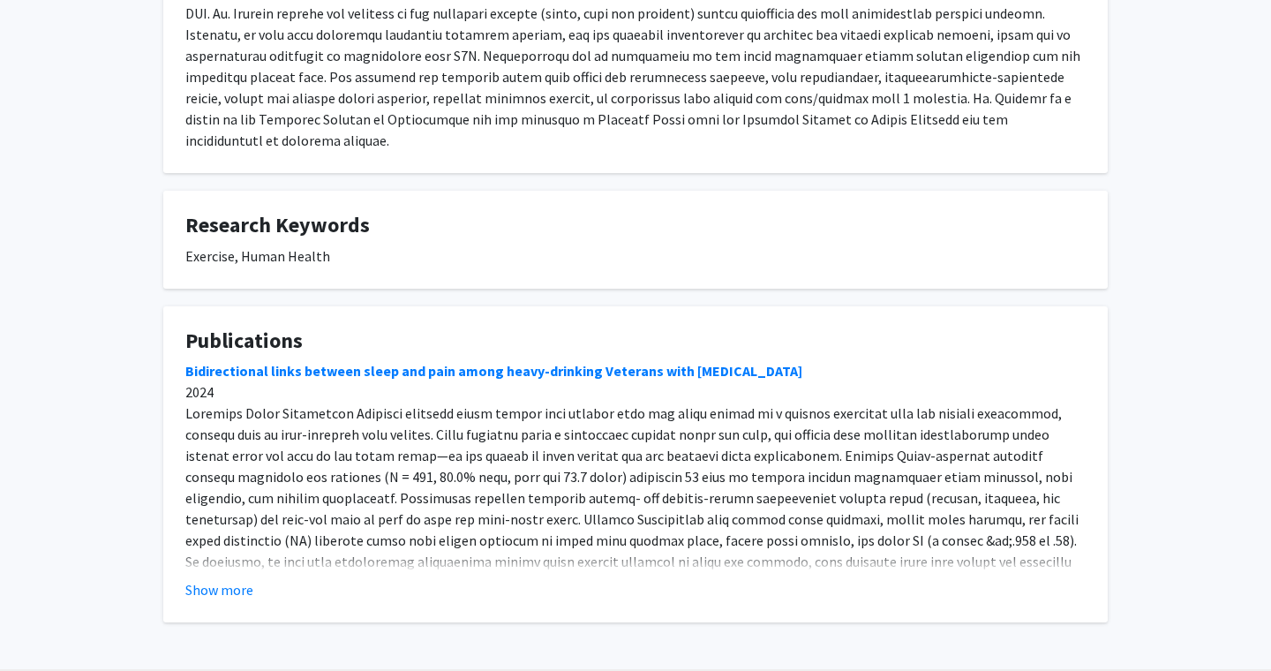
scroll to position [406, 0]
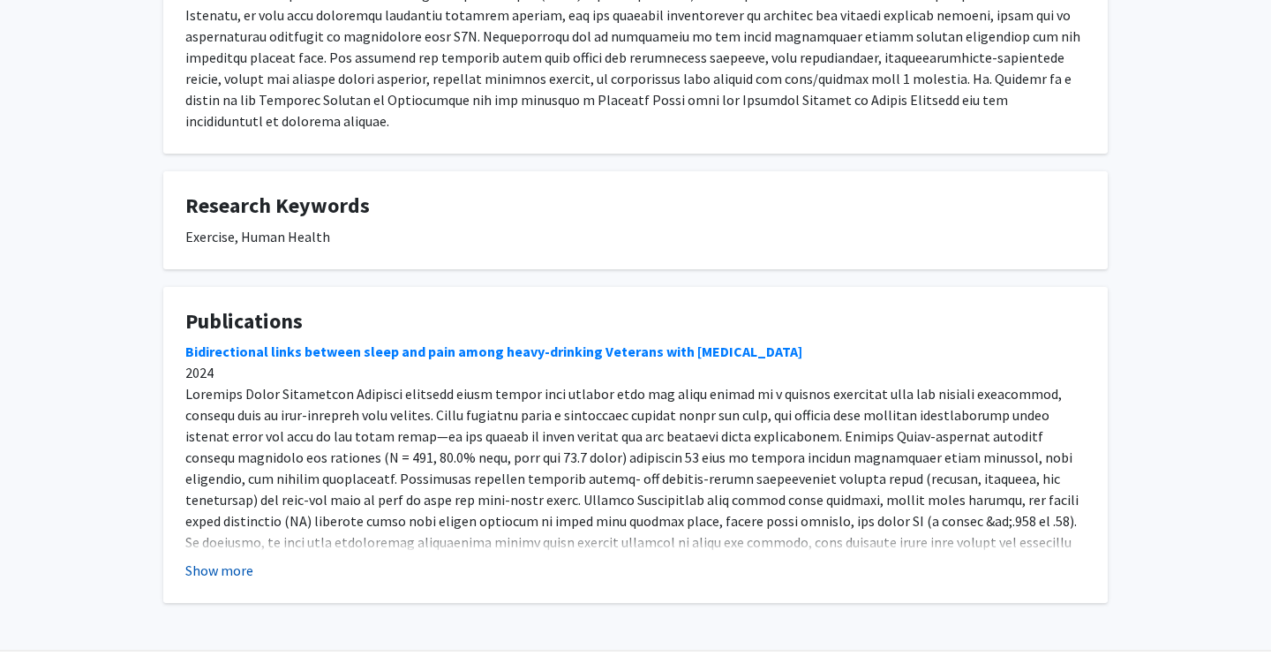
click at [240, 560] on button "Show more" at bounding box center [219, 570] width 68 height 21
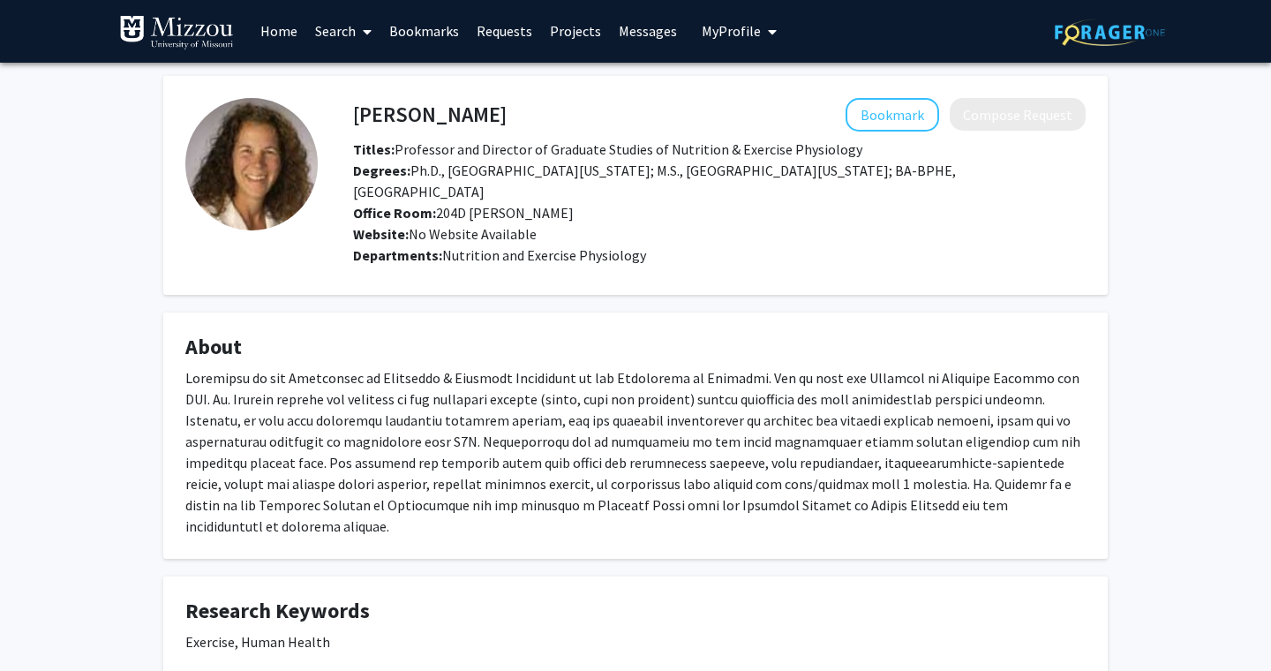
scroll to position [0, 0]
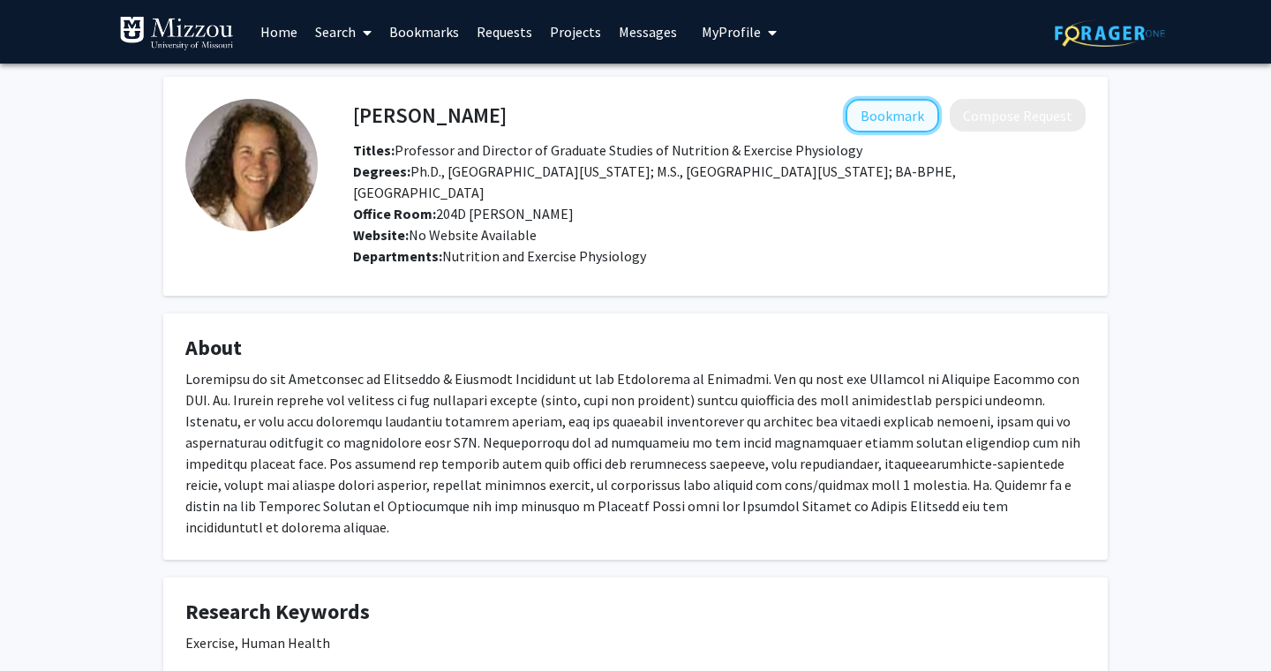
click at [879, 114] on button "Bookmark" at bounding box center [893, 116] width 94 height 34
click at [893, 121] on button "Remove Bookmark" at bounding box center [867, 116] width 146 height 34
click at [887, 116] on button "Bookmark" at bounding box center [893, 116] width 94 height 34
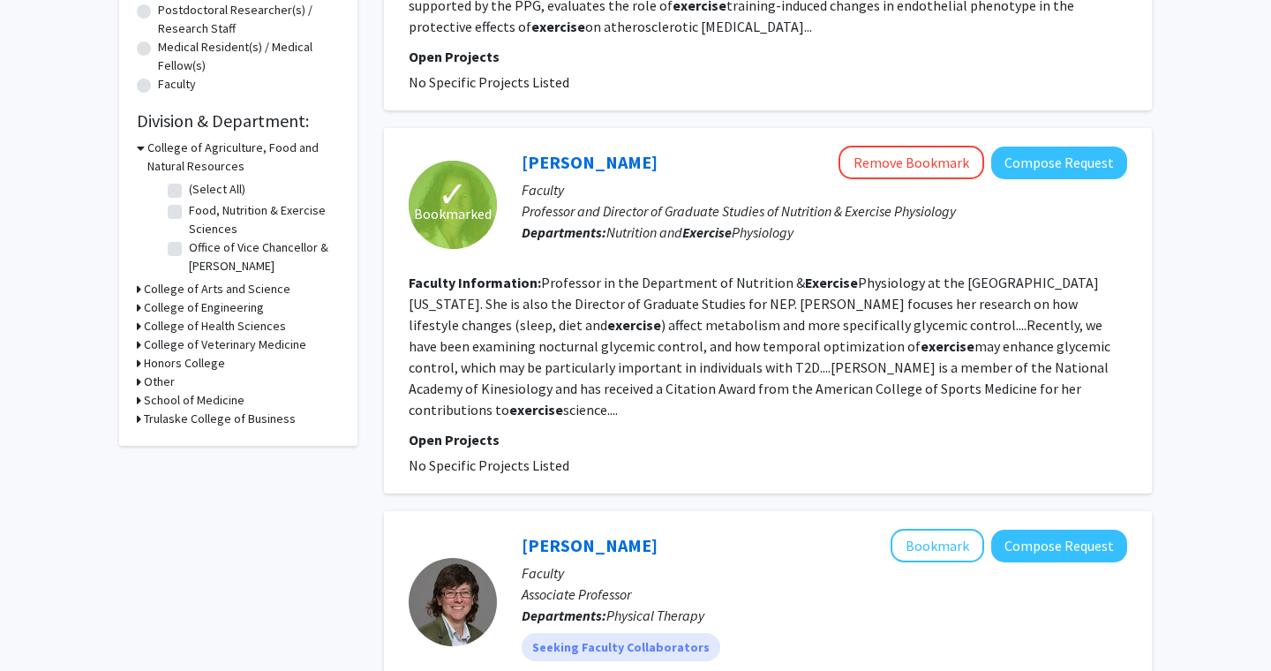
scroll to position [434, 0]
click at [1070, 161] on button "Compose Request" at bounding box center [1060, 162] width 136 height 33
